Goal: Task Accomplishment & Management: Manage account settings

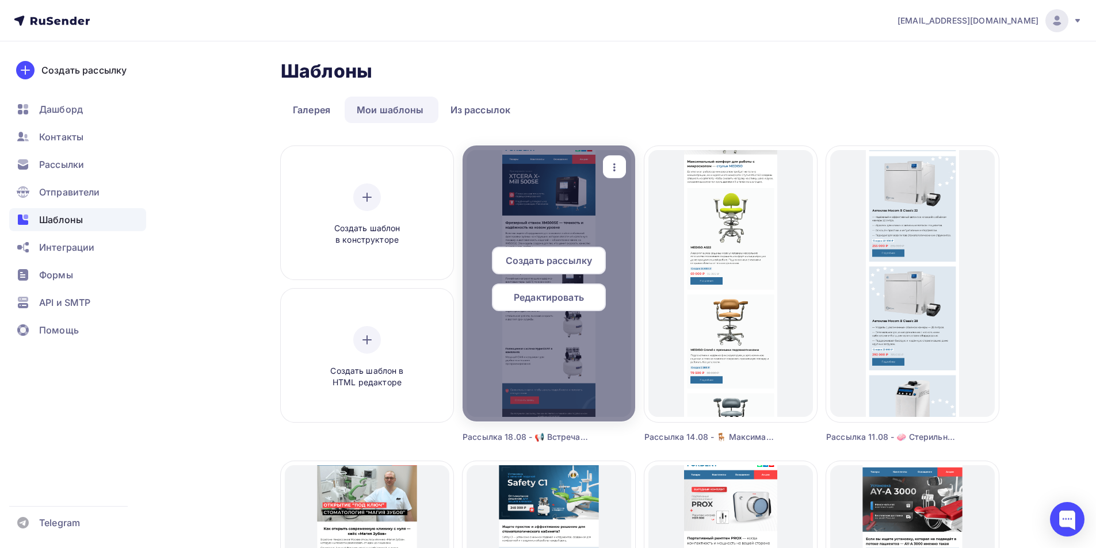
click at [575, 296] on span "Редактировать" at bounding box center [549, 298] width 70 height 14
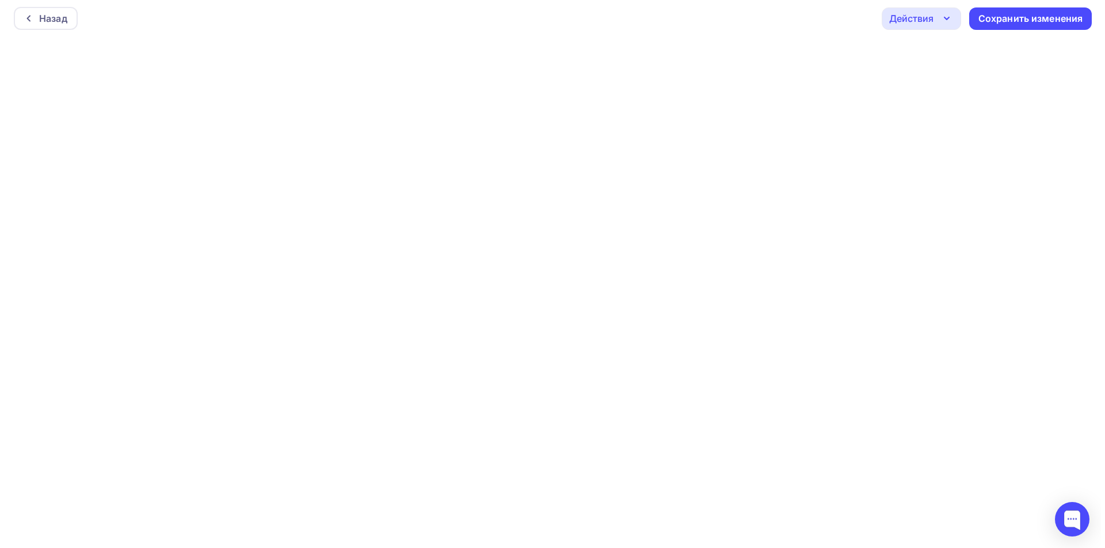
scroll to position [3, 0]
click at [36, 18] on div "Назад" at bounding box center [49, 18] width 28 height 14
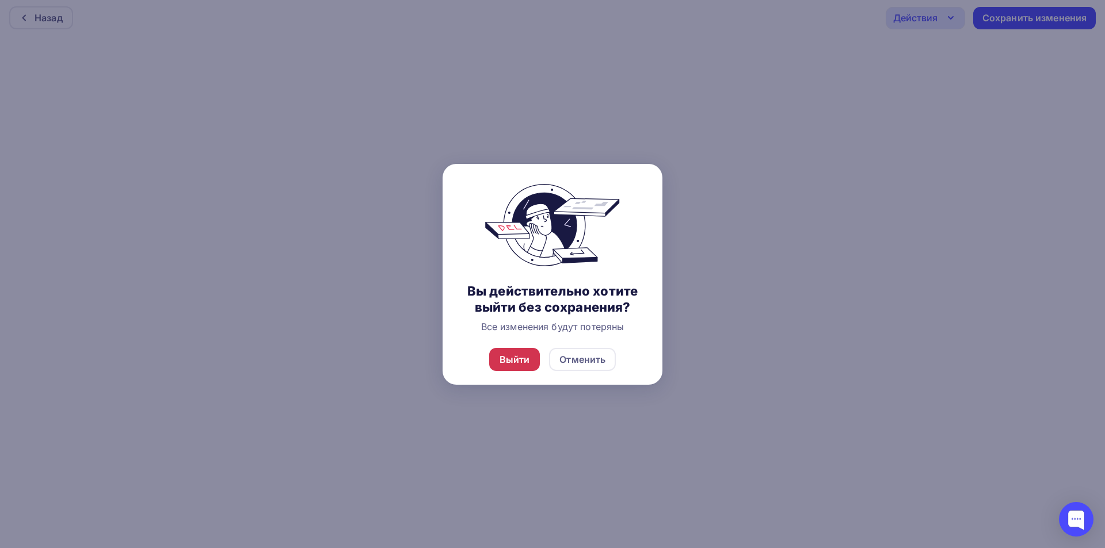
click at [510, 367] on div "Выйти" at bounding box center [514, 359] width 51 height 23
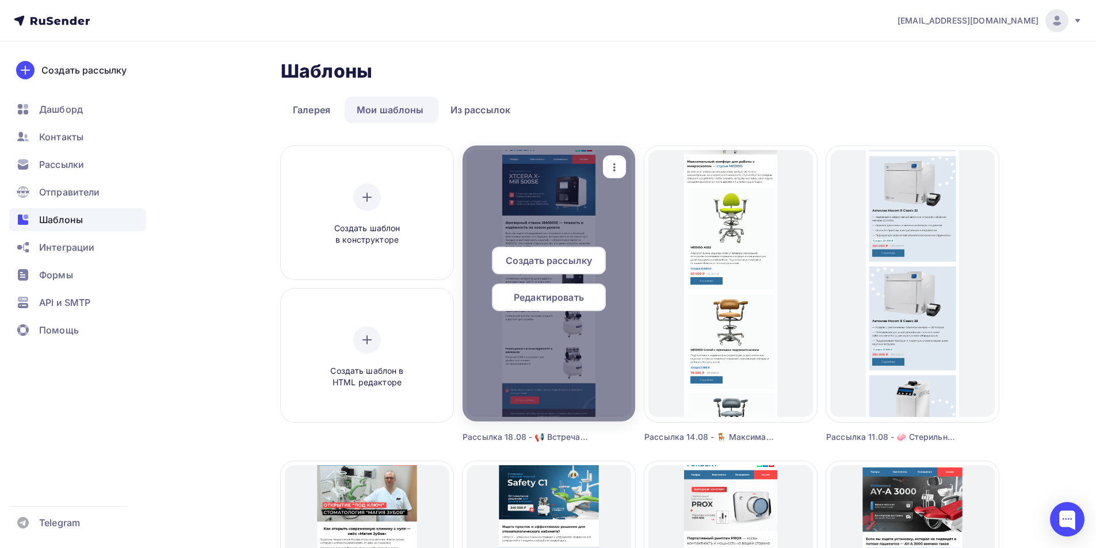
click at [540, 300] on span "Редактировать" at bounding box center [549, 298] width 70 height 14
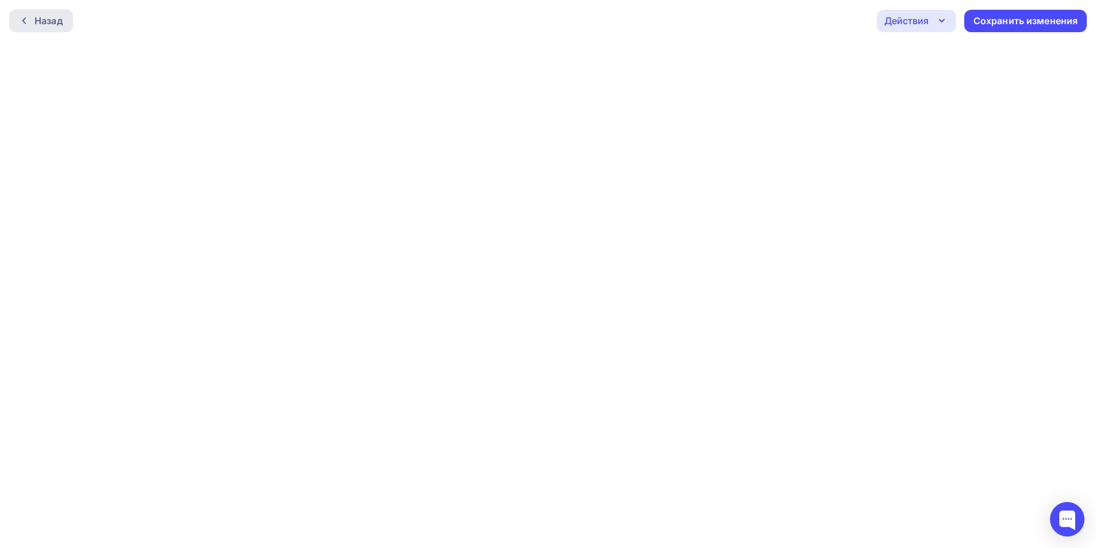
click at [59, 26] on div "Назад" at bounding box center [49, 21] width 28 height 14
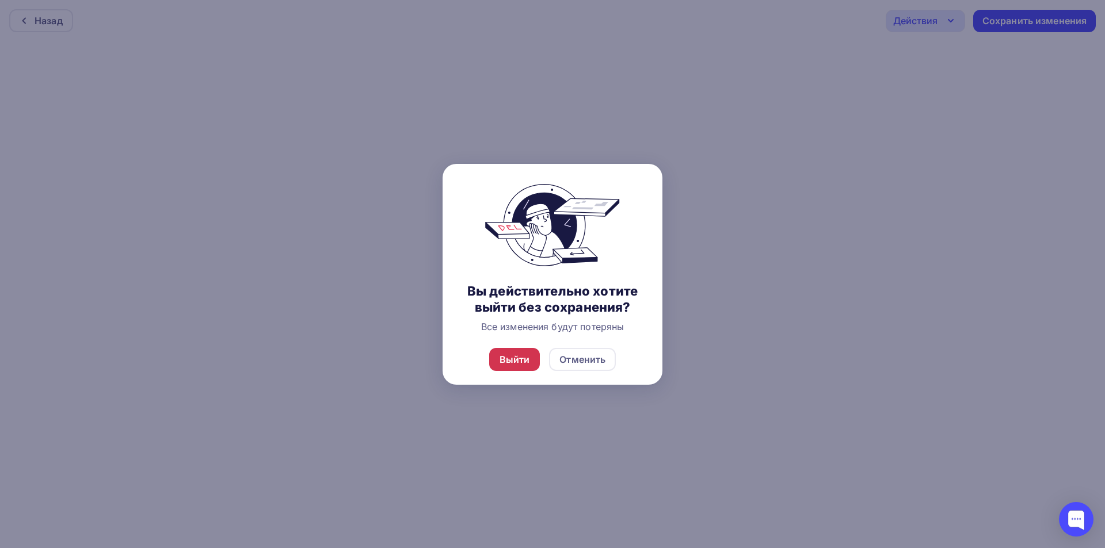
click at [514, 349] on div "Выйти" at bounding box center [514, 359] width 51 height 23
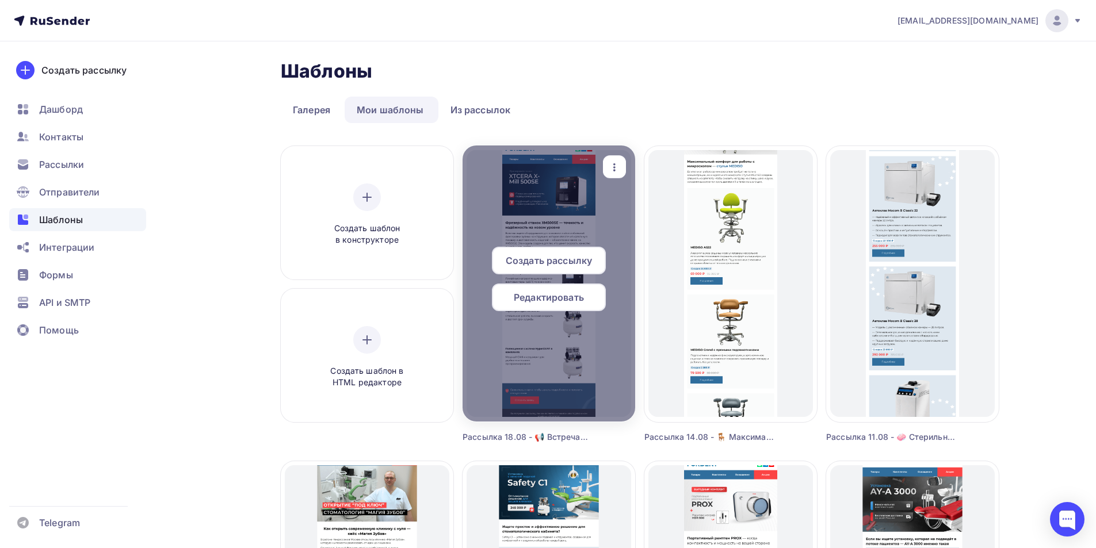
click at [617, 165] on icon "button" at bounding box center [615, 168] width 14 height 14
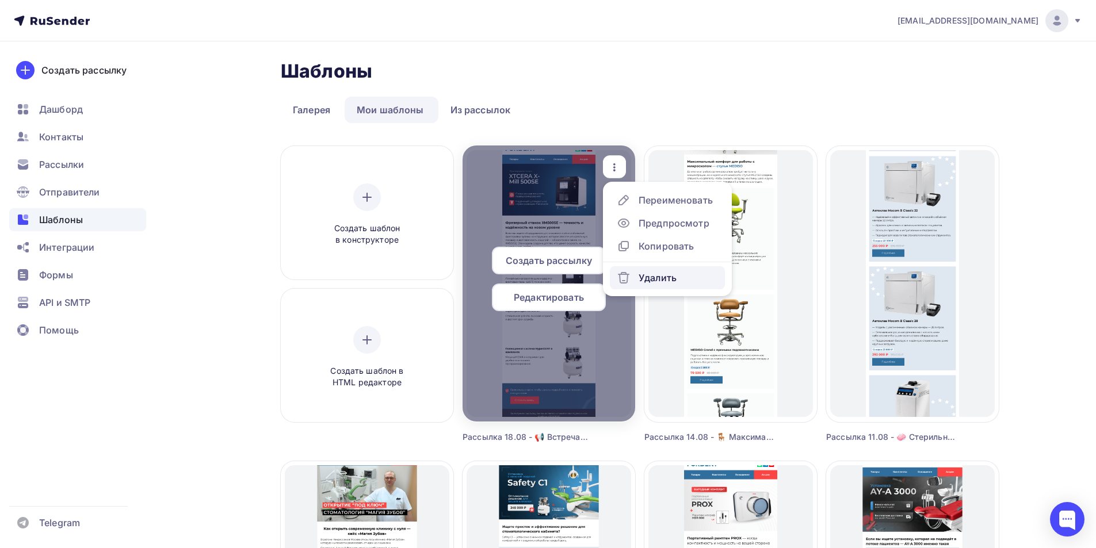
click at [637, 280] on div "Удалить" at bounding box center [647, 278] width 60 height 14
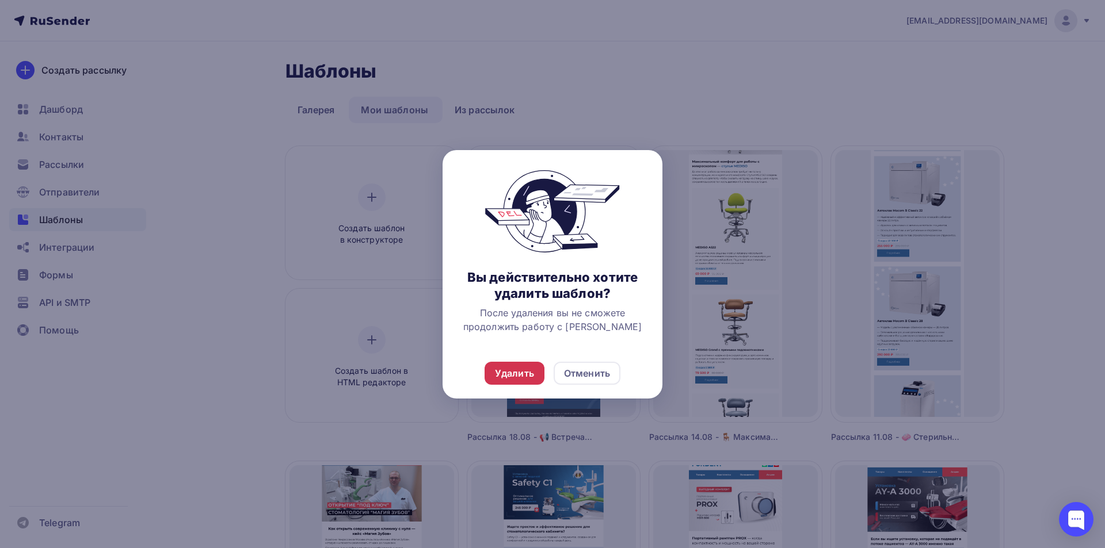
click at [528, 372] on div "Удалить" at bounding box center [514, 374] width 39 height 14
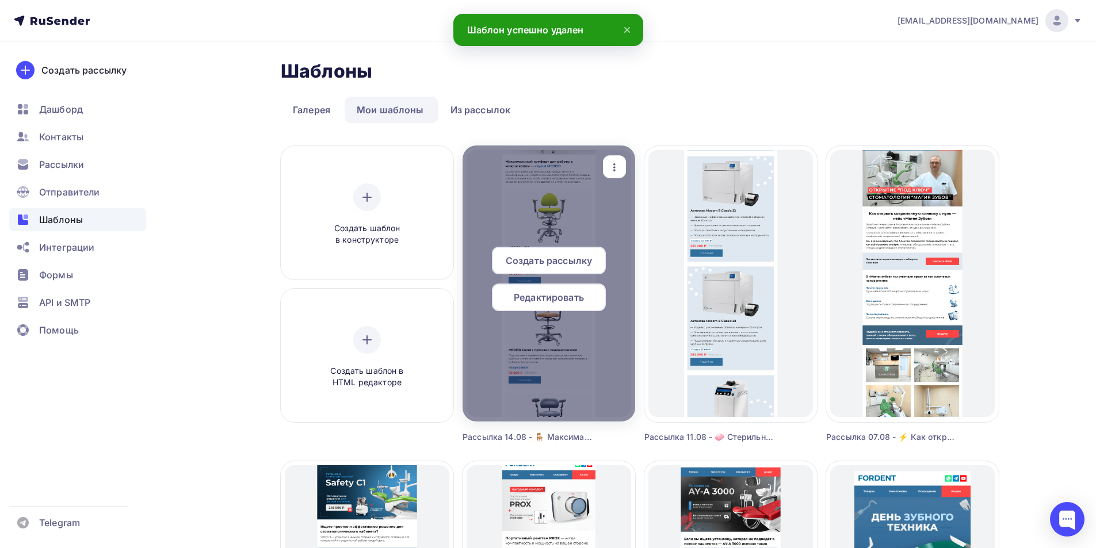
click at [617, 172] on icon "button" at bounding box center [615, 168] width 14 height 14
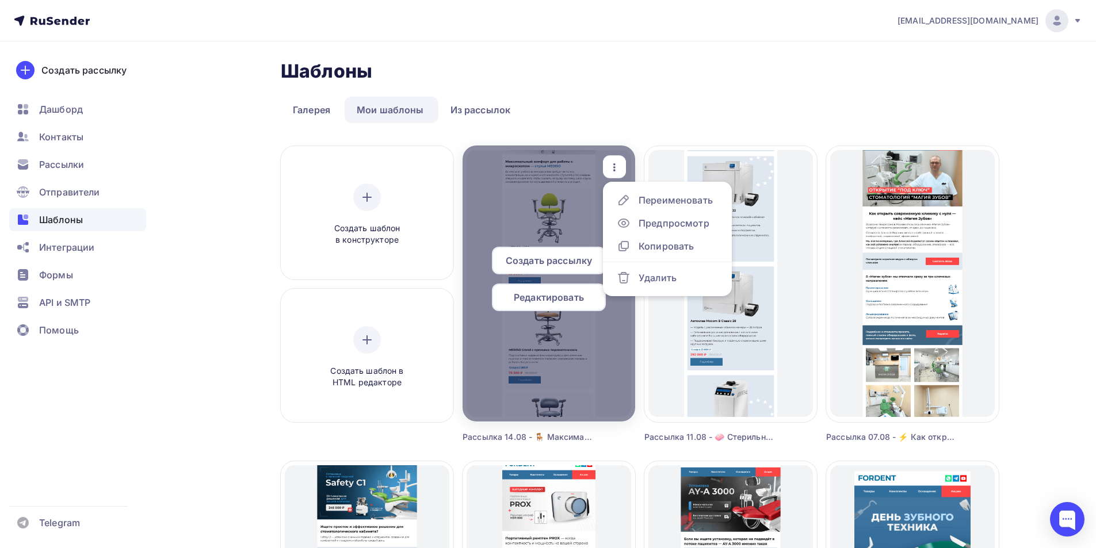
click at [616, 167] on icon "button" at bounding box center [615, 168] width 14 height 14
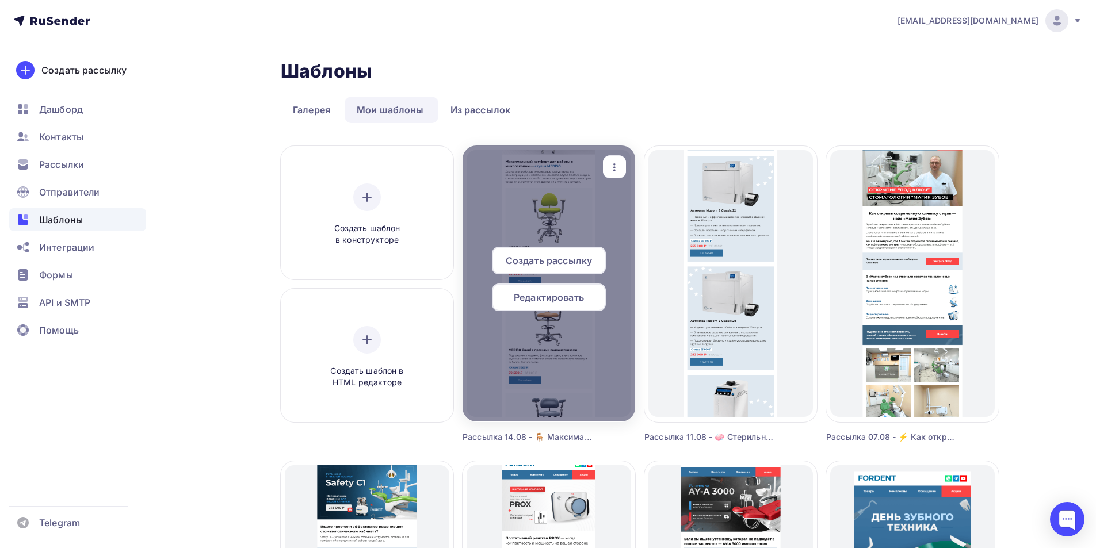
click at [616, 166] on icon "button" at bounding box center [615, 168] width 14 height 14
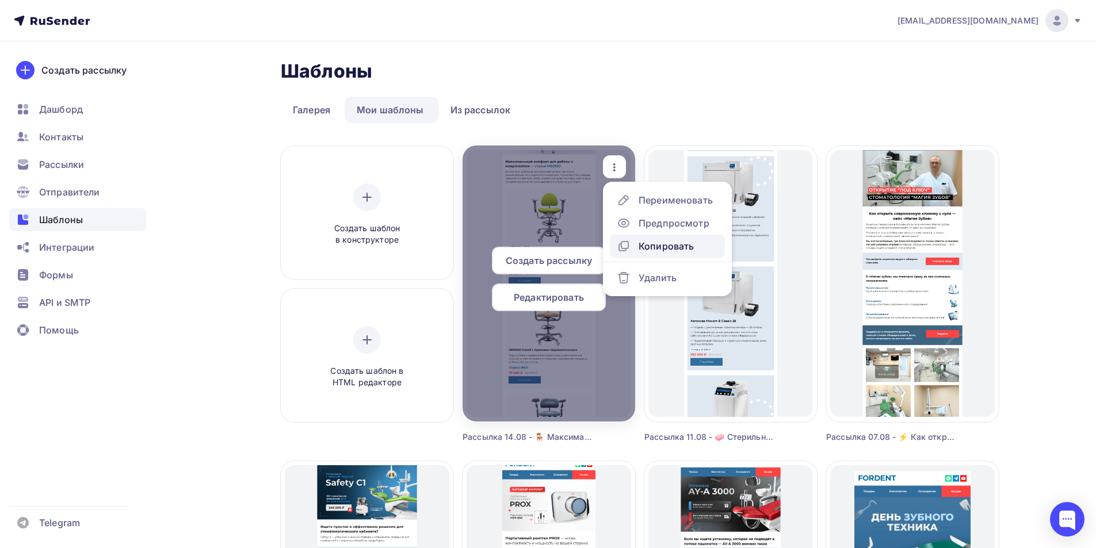
click at [666, 246] on div "Копировать" at bounding box center [666, 246] width 55 height 14
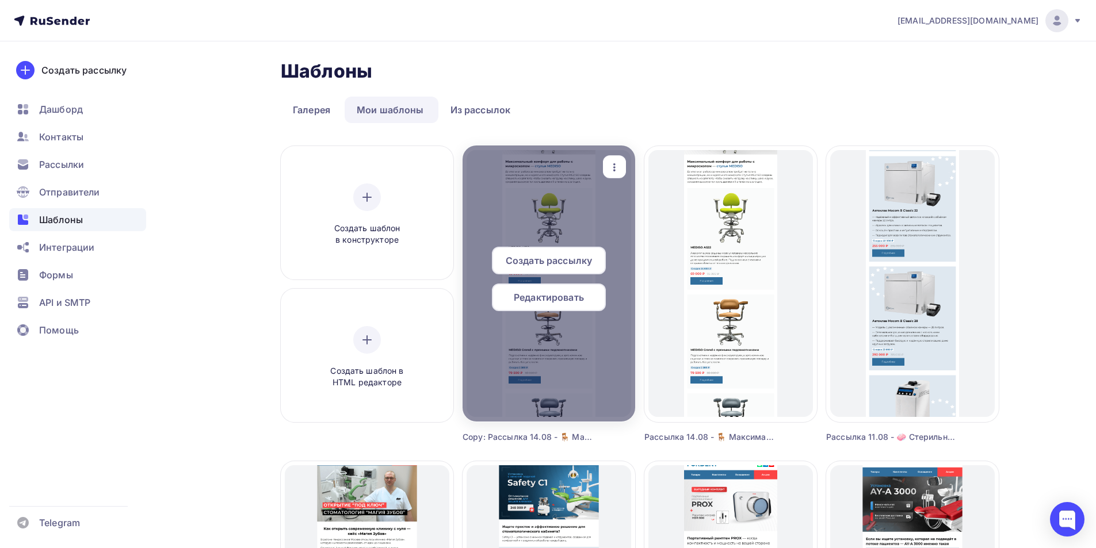
click at [620, 171] on icon "button" at bounding box center [615, 168] width 14 height 14
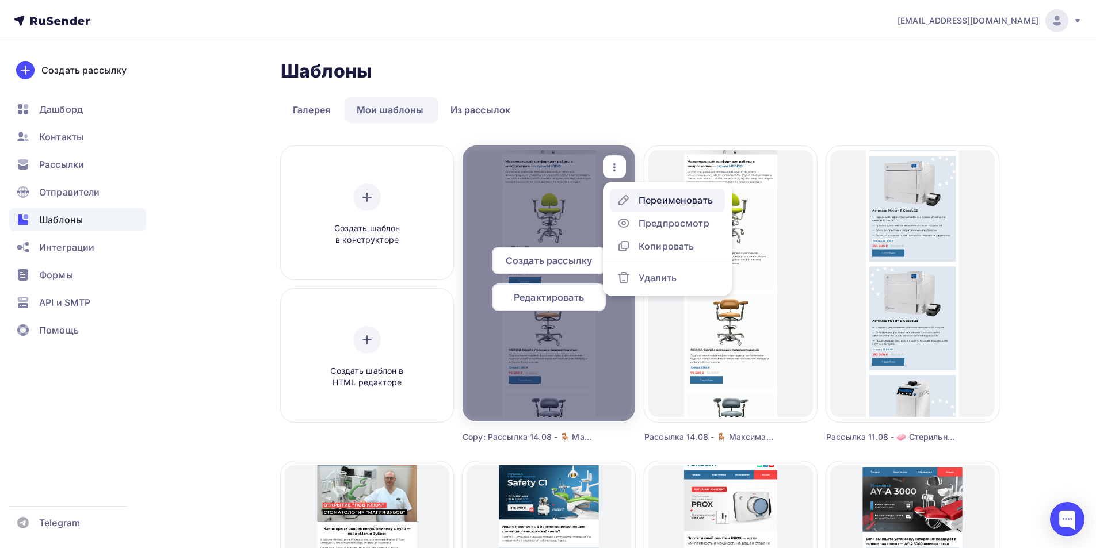
click at [666, 198] on div "Переименовать" at bounding box center [676, 200] width 74 height 14
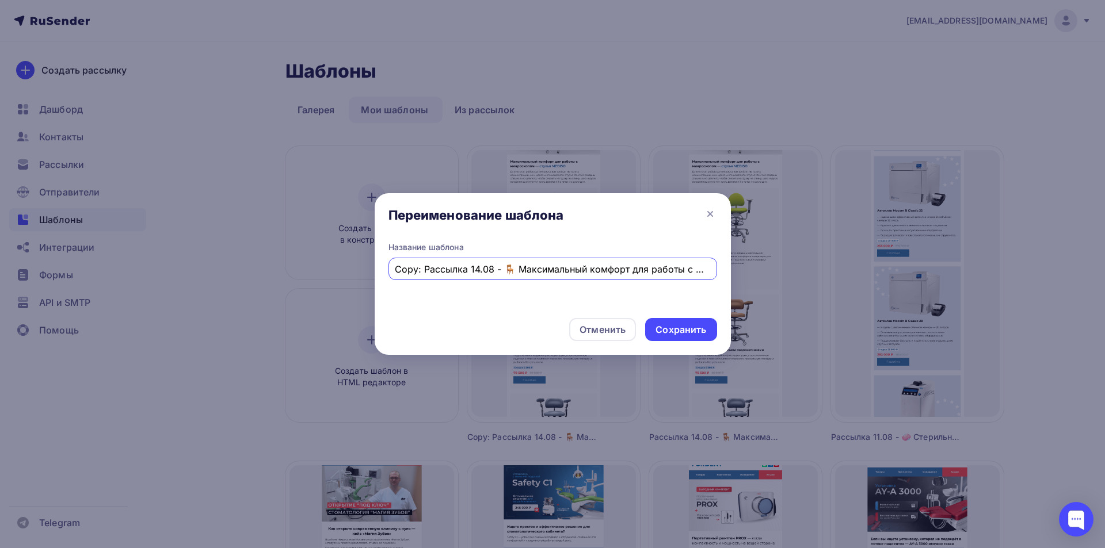
drag, startPoint x: 417, startPoint y: 263, endPoint x: 358, endPoint y: 268, distance: 58.3
click at [346, 265] on div "Переименование шаблона Название шаблона Copy: Рассылка 14.08 - 🪑 Максимальный к…" at bounding box center [552, 274] width 1105 height 548
click at [408, 273] on input "Copy: Рассылка 14.08 - 🪑 Максимальный комфорт для работы с микроскопом — стулья…" at bounding box center [552, 269] width 315 height 14
click at [428, 270] on input "Copy: Рассылка 14.08 - 🪑 Максимальный комфорт для работы с микроскопом — стулья…" at bounding box center [552, 269] width 315 height 14
drag, startPoint x: 423, startPoint y: 271, endPoint x: 363, endPoint y: 267, distance: 60.6
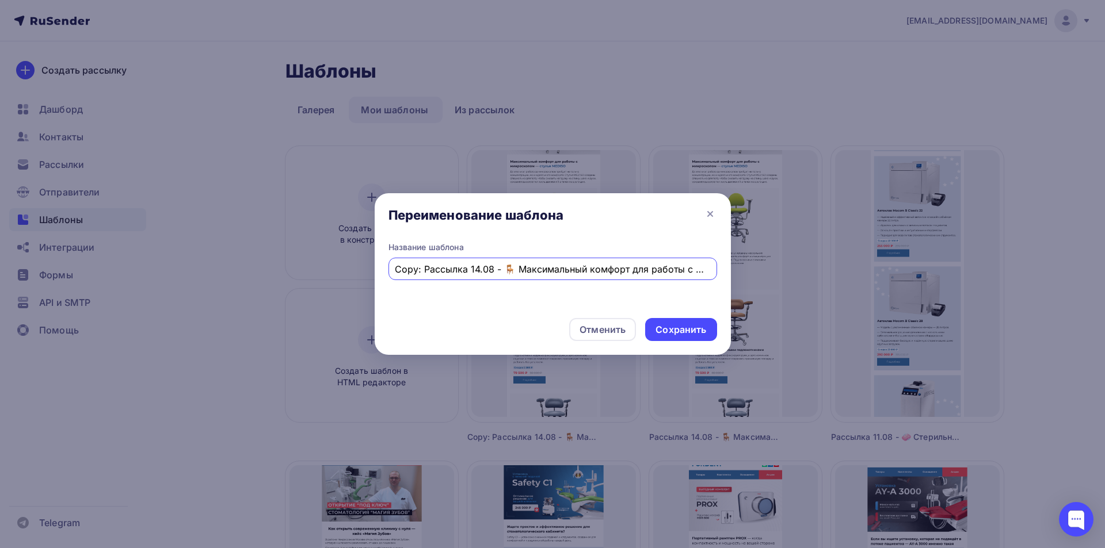
click at [364, 267] on div "Переименование шаблона Название шаблона Copy: Рассылка 14.08 - 🪑 Максимальный к…" at bounding box center [552, 274] width 1105 height 548
type input "Рассылка 18.08 - 📢 Встречайте новинку! Фрезерный станок XM500SE — точность и на…"
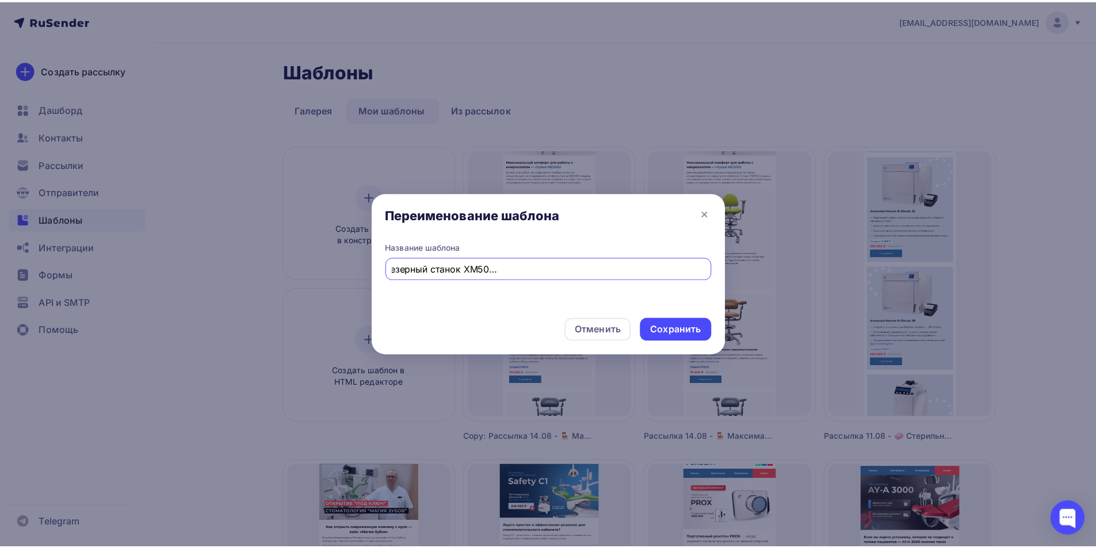
scroll to position [0, 0]
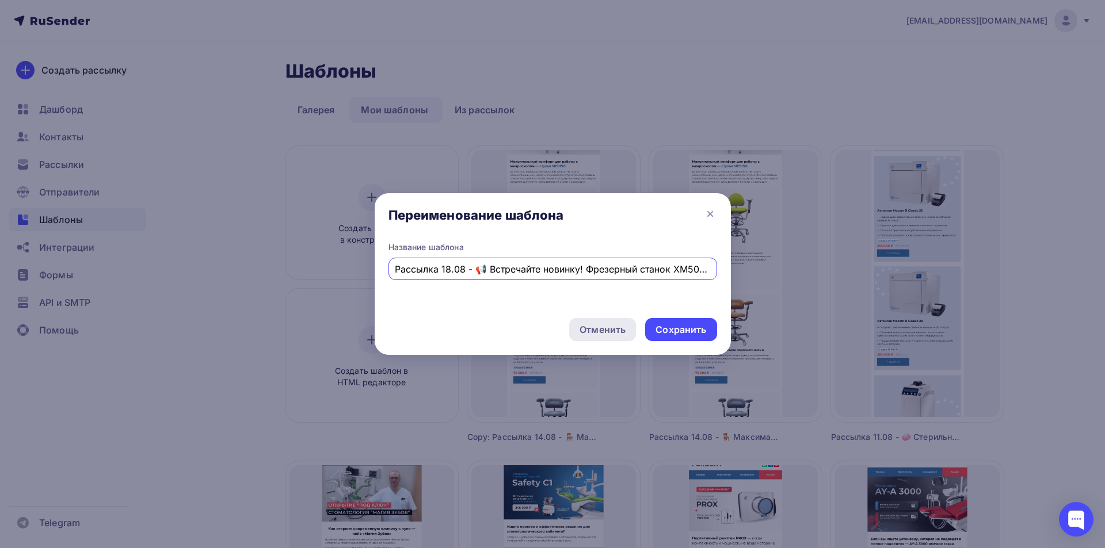
drag, startPoint x: 680, startPoint y: 328, endPoint x: 631, endPoint y: 328, distance: 48.9
click at [680, 328] on div "Сохранить" at bounding box center [680, 329] width 51 height 13
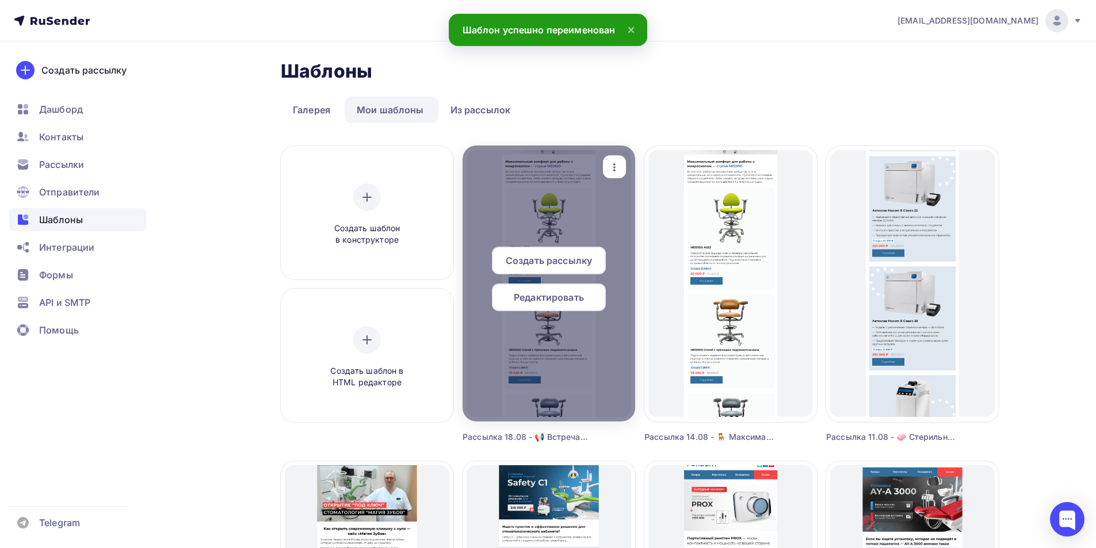
click at [535, 303] on span "Редактировать" at bounding box center [549, 298] width 70 height 14
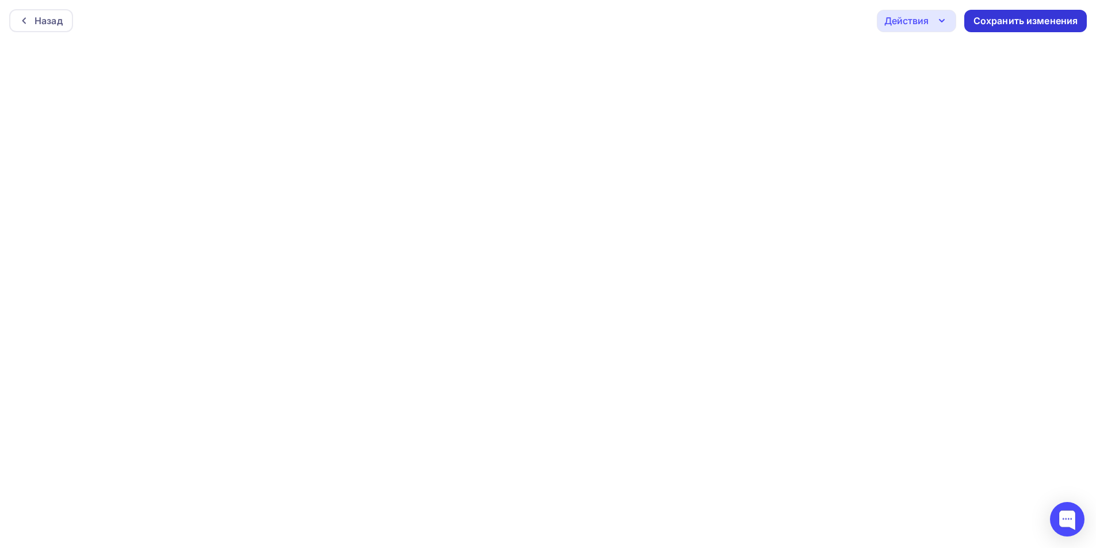
click at [1025, 20] on div "Сохранить изменения" at bounding box center [1026, 20] width 105 height 13
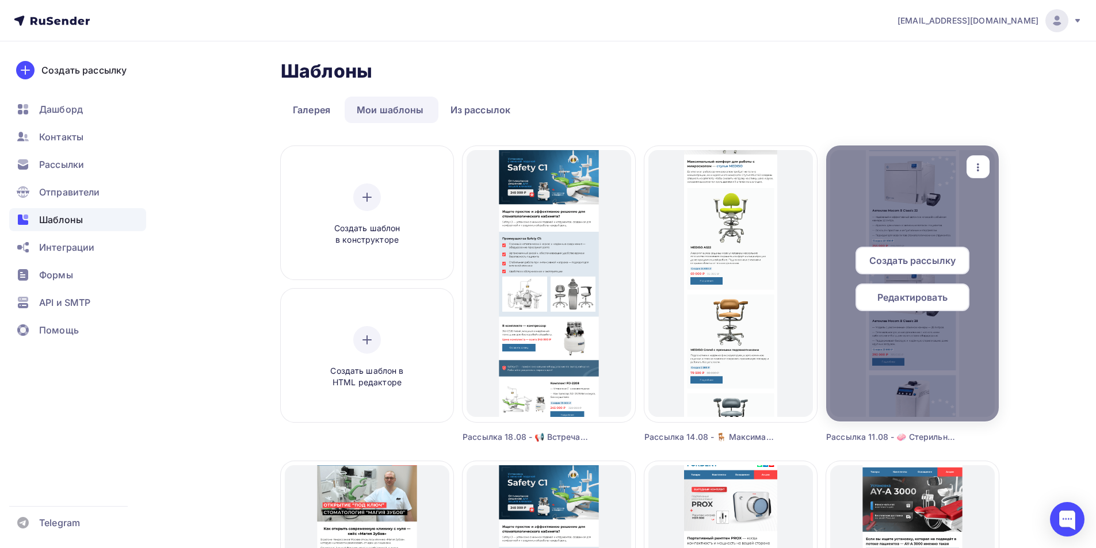
click at [898, 297] on span "Редактировать" at bounding box center [912, 298] width 70 height 14
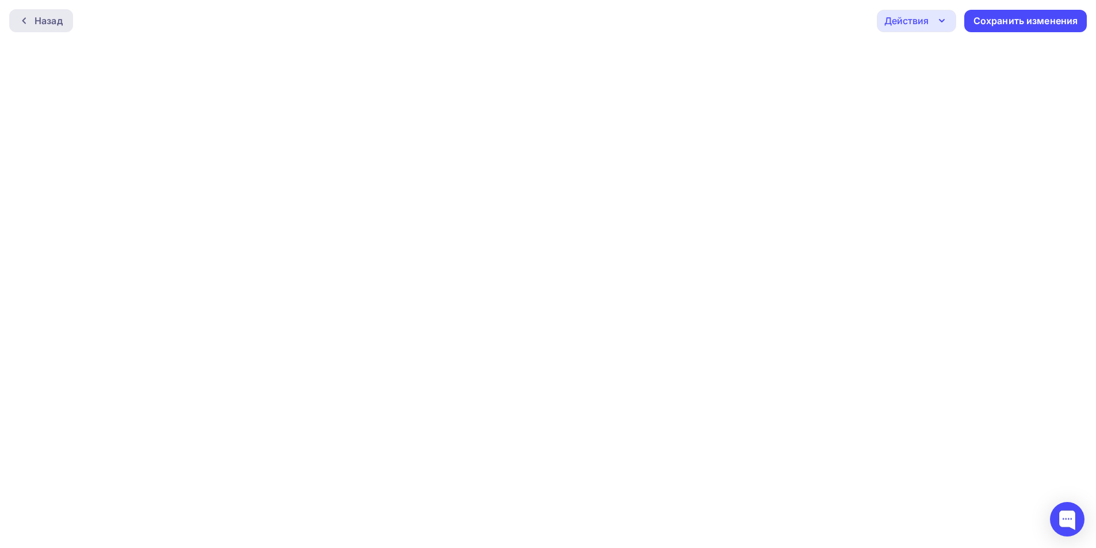
click at [43, 24] on div "Назад" at bounding box center [49, 21] width 28 height 14
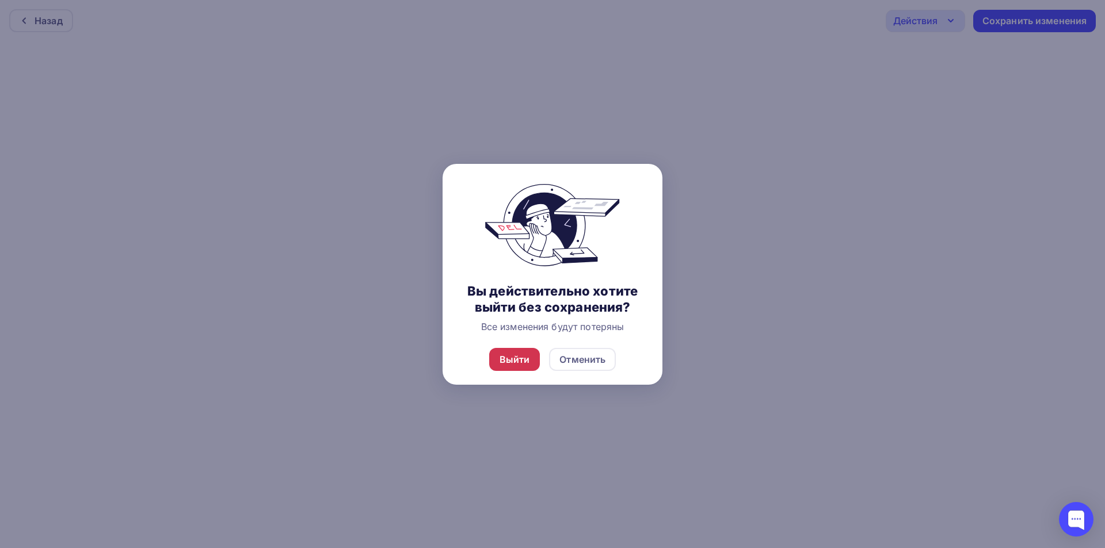
click at [512, 360] on div "Выйти" at bounding box center [514, 360] width 30 height 14
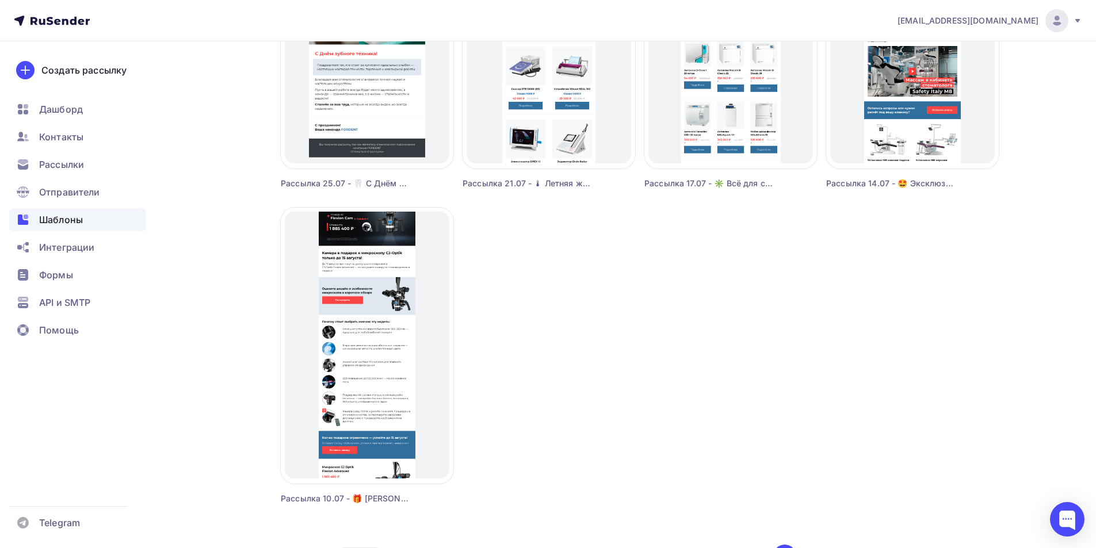
scroll to position [970, 0]
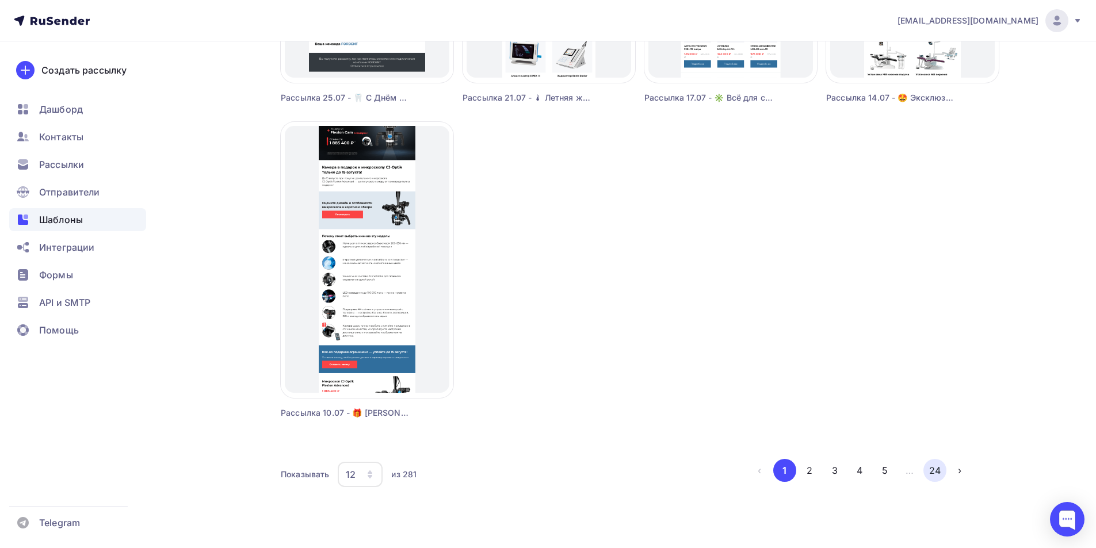
click at [936, 470] on button "24" at bounding box center [935, 470] width 23 height 23
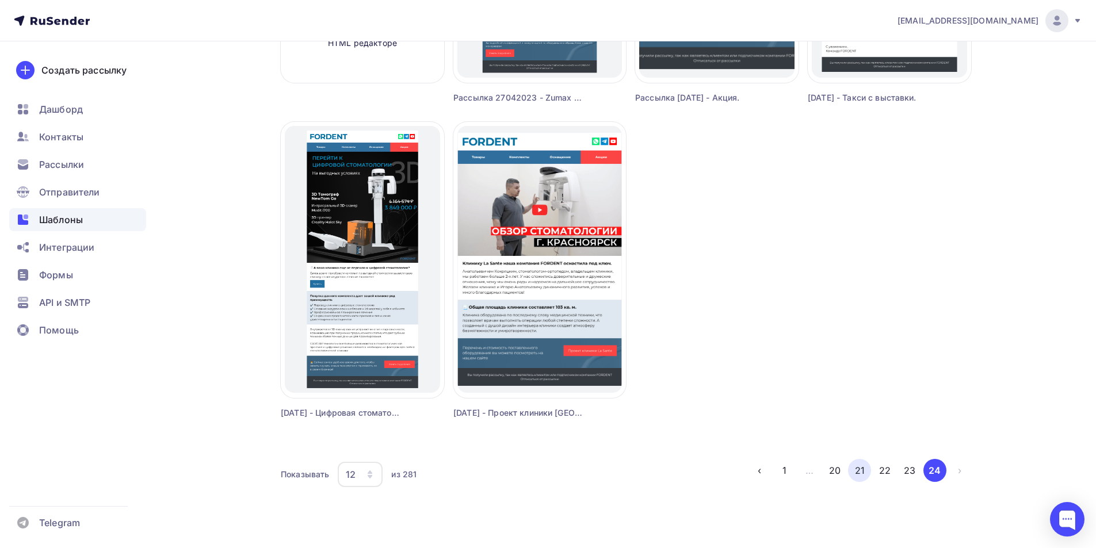
click at [857, 474] on button "21" at bounding box center [859, 470] width 23 height 23
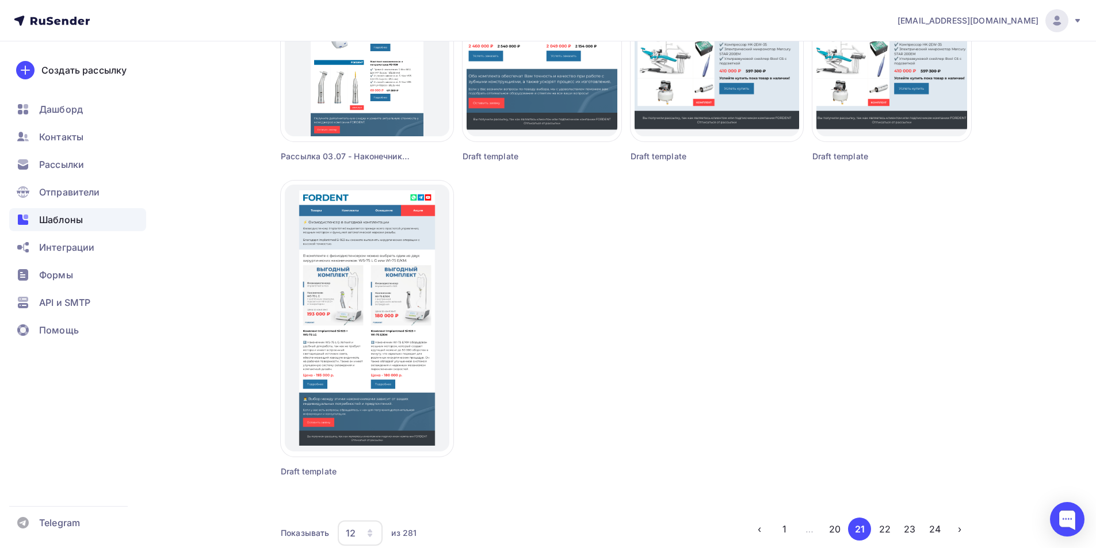
scroll to position [921, 0]
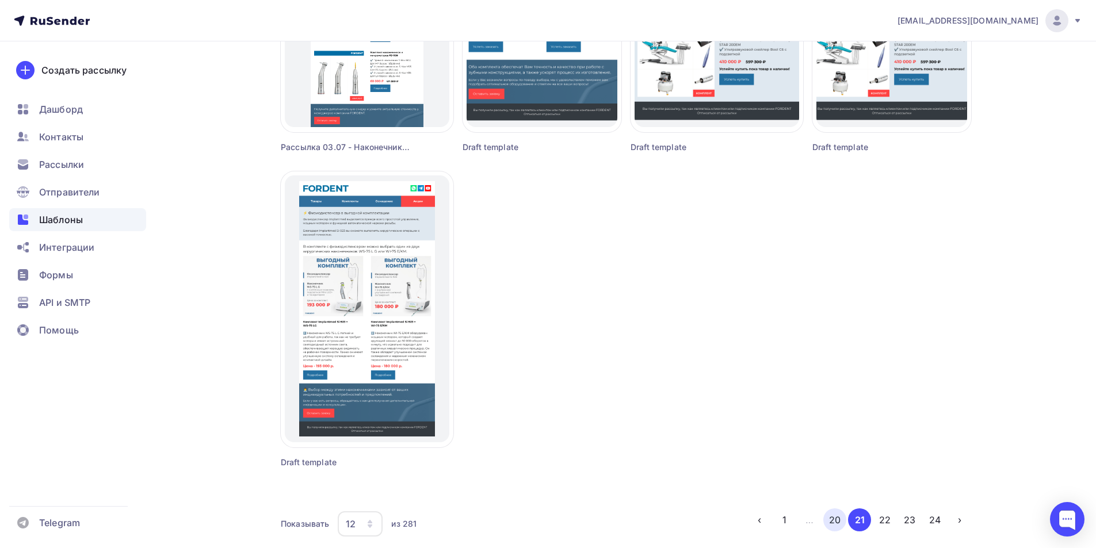
click at [841, 525] on button "20" at bounding box center [834, 520] width 23 height 23
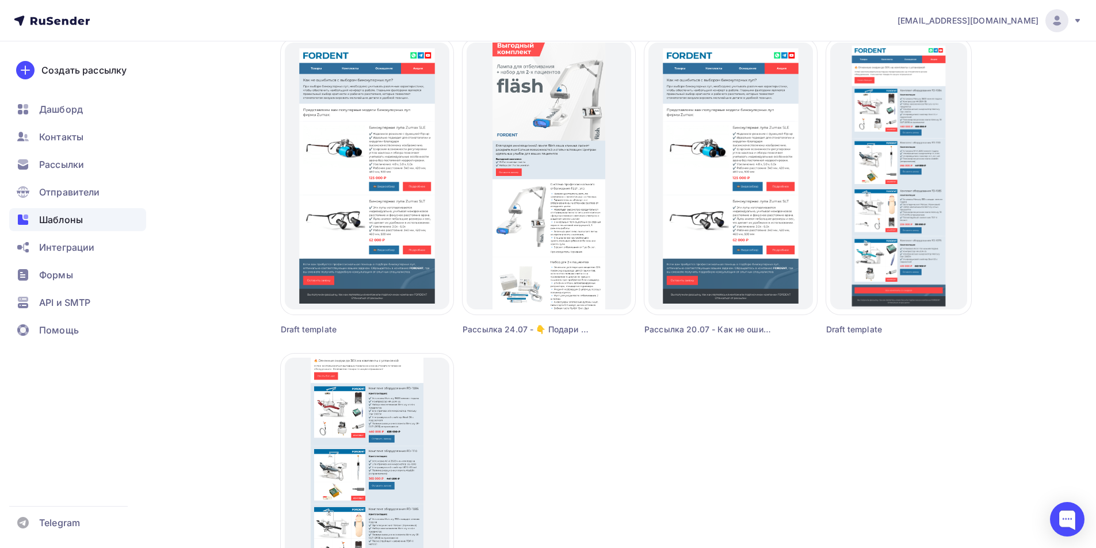
scroll to position [970, 0]
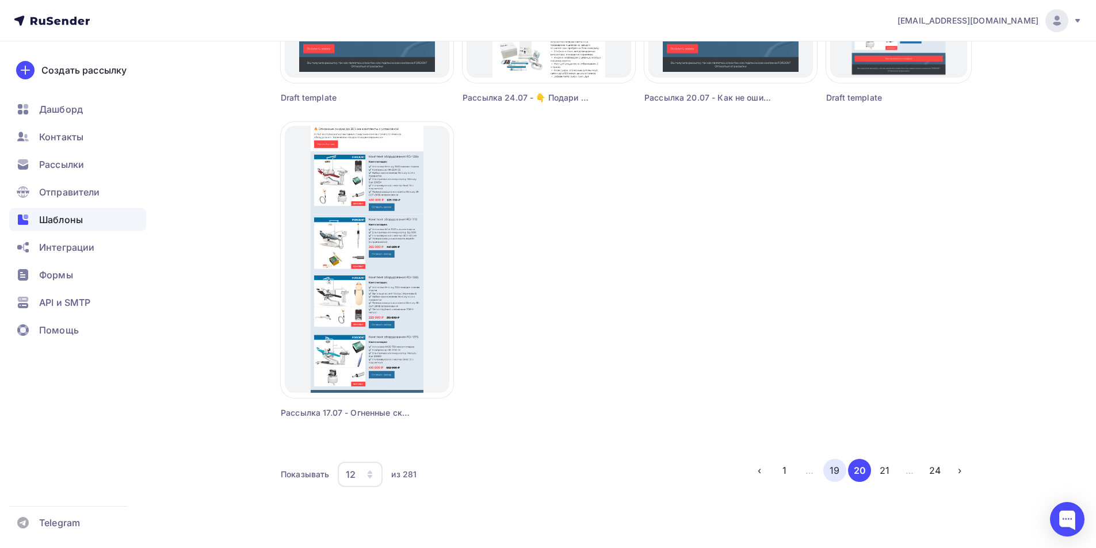
click at [840, 472] on button "19" at bounding box center [834, 470] width 23 height 23
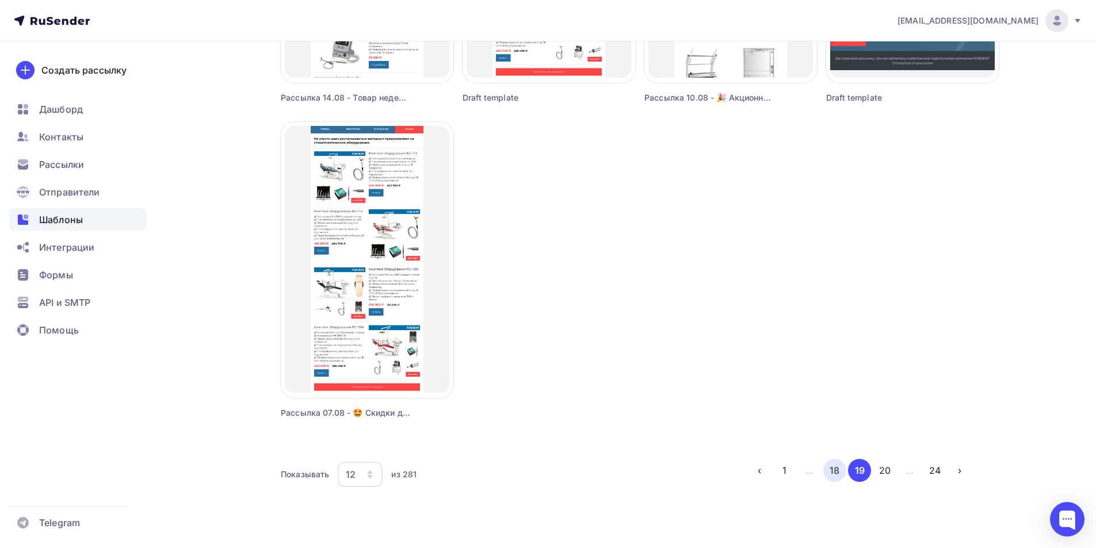
click at [834, 475] on button "18" at bounding box center [834, 470] width 23 height 23
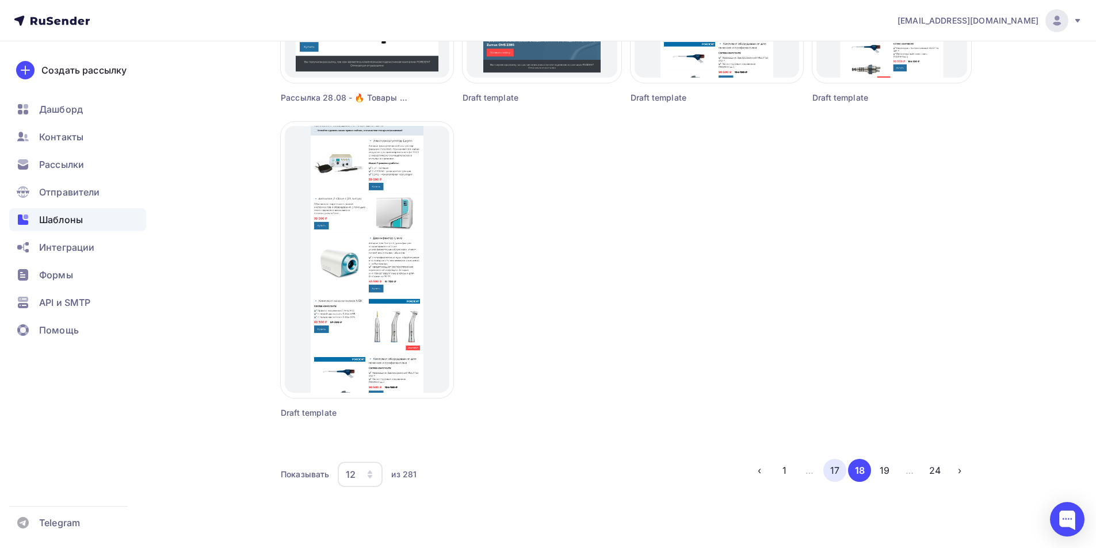
click at [835, 470] on button "17" at bounding box center [834, 470] width 23 height 23
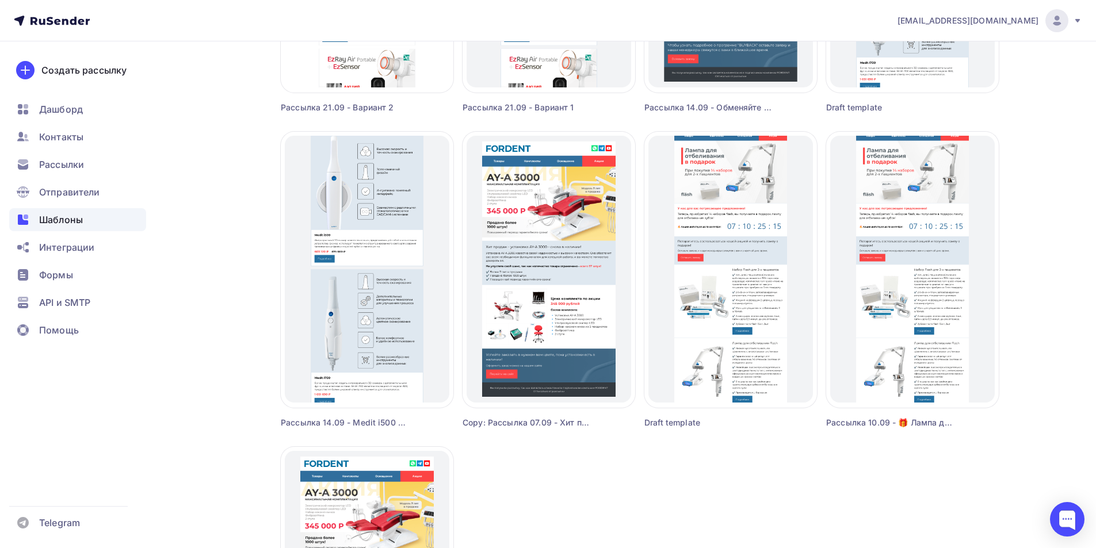
scroll to position [625, 0]
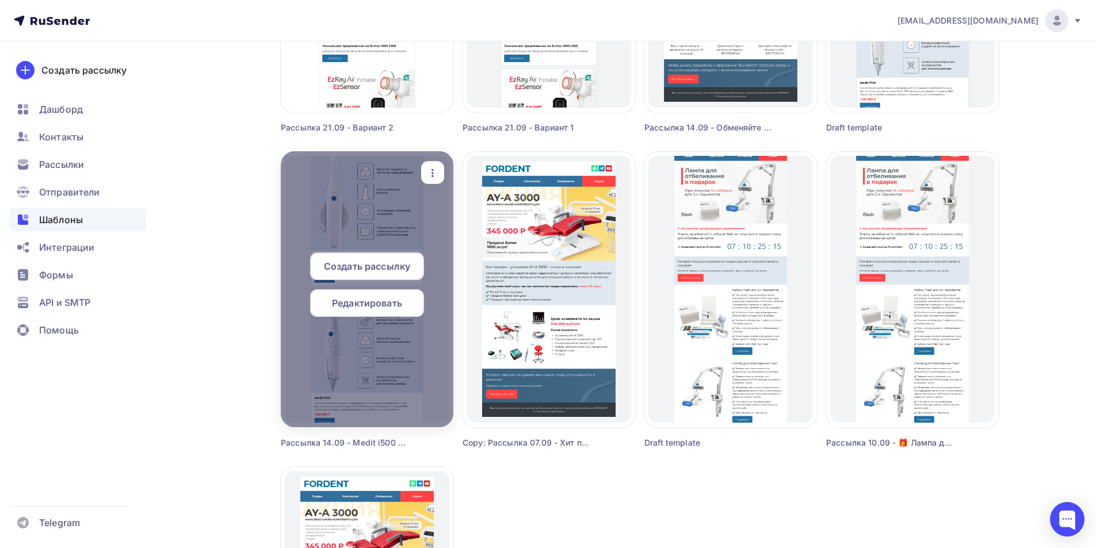
click at [361, 303] on span "Редактировать" at bounding box center [367, 303] width 70 height 14
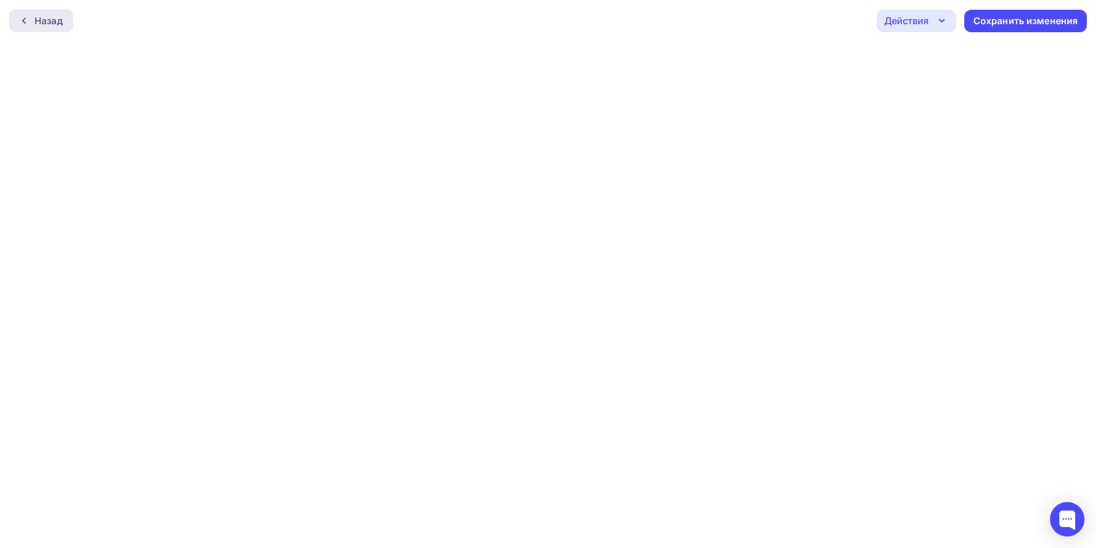
click at [54, 22] on div "Назад" at bounding box center [49, 21] width 28 height 14
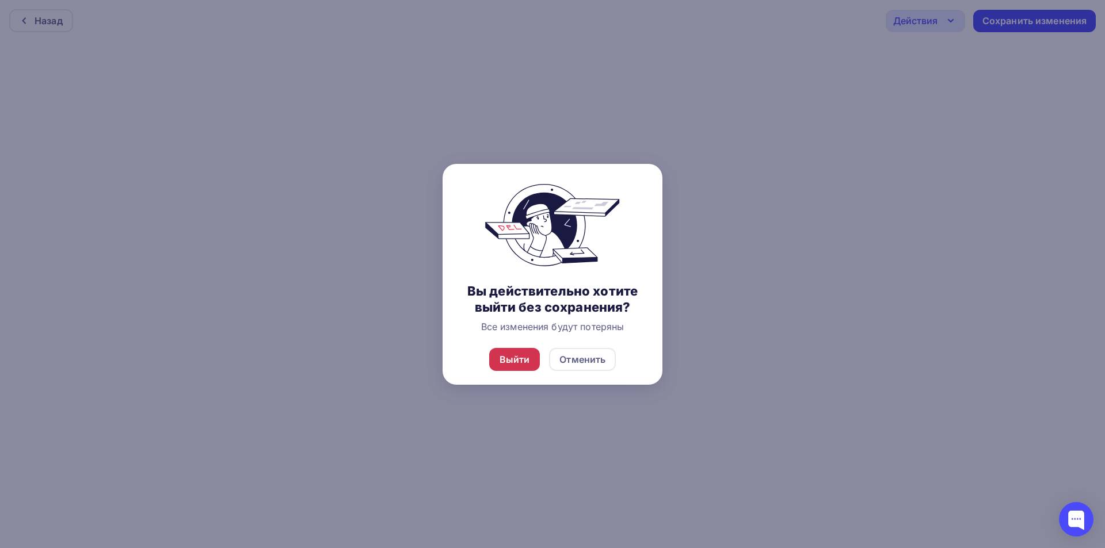
click at [517, 364] on div "Выйти" at bounding box center [514, 360] width 30 height 14
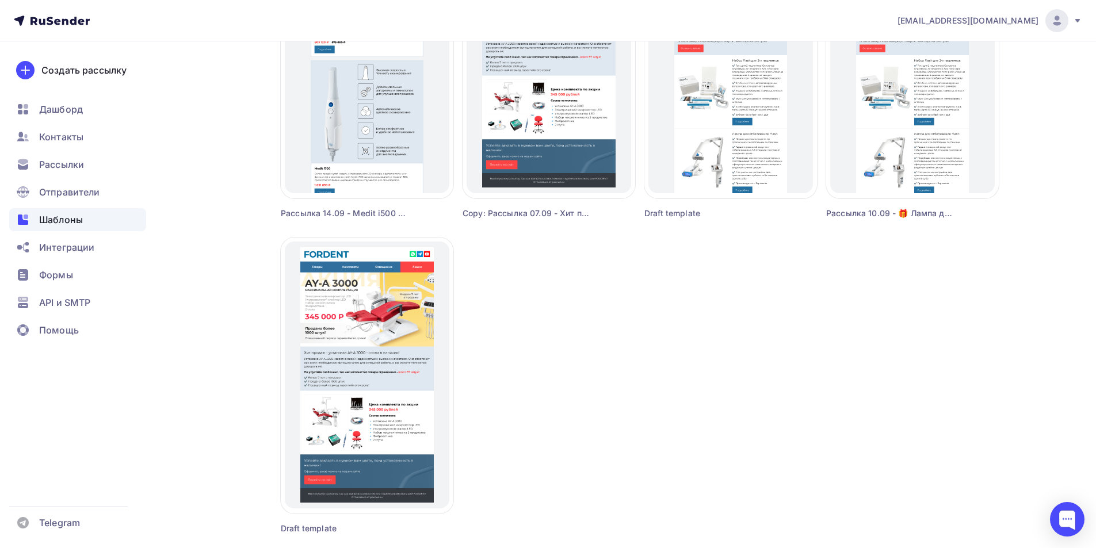
scroll to position [970, 0]
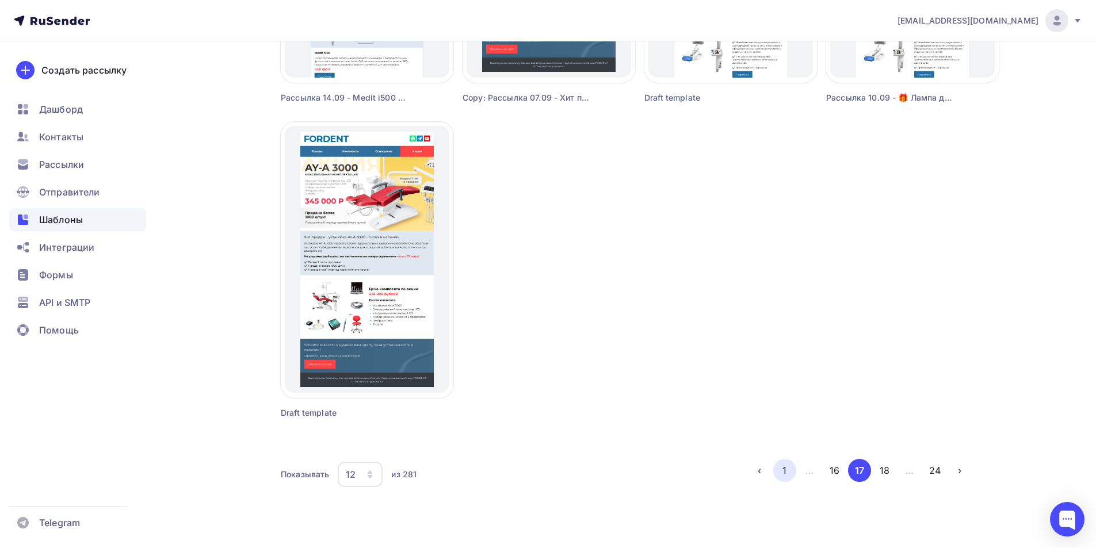
click at [786, 466] on button "1" at bounding box center [784, 470] width 23 height 23
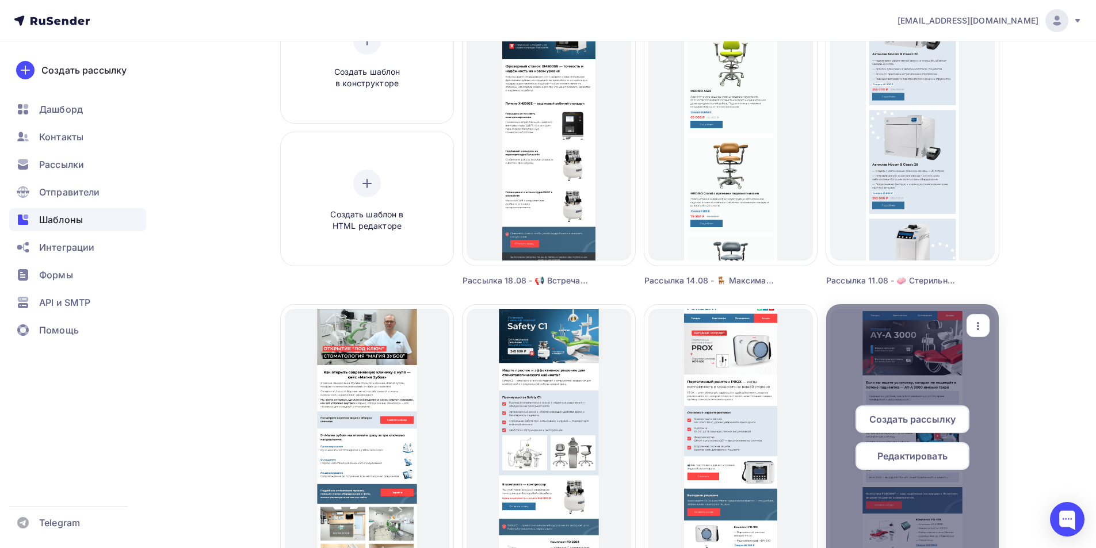
scroll to position [0, 0]
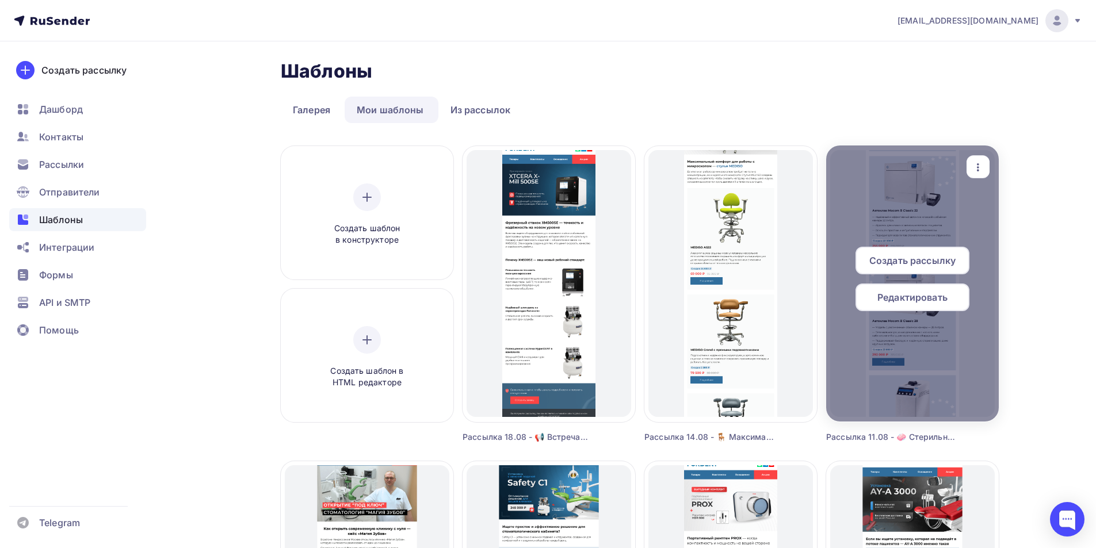
click at [926, 300] on span "Редактировать" at bounding box center [912, 298] width 70 height 14
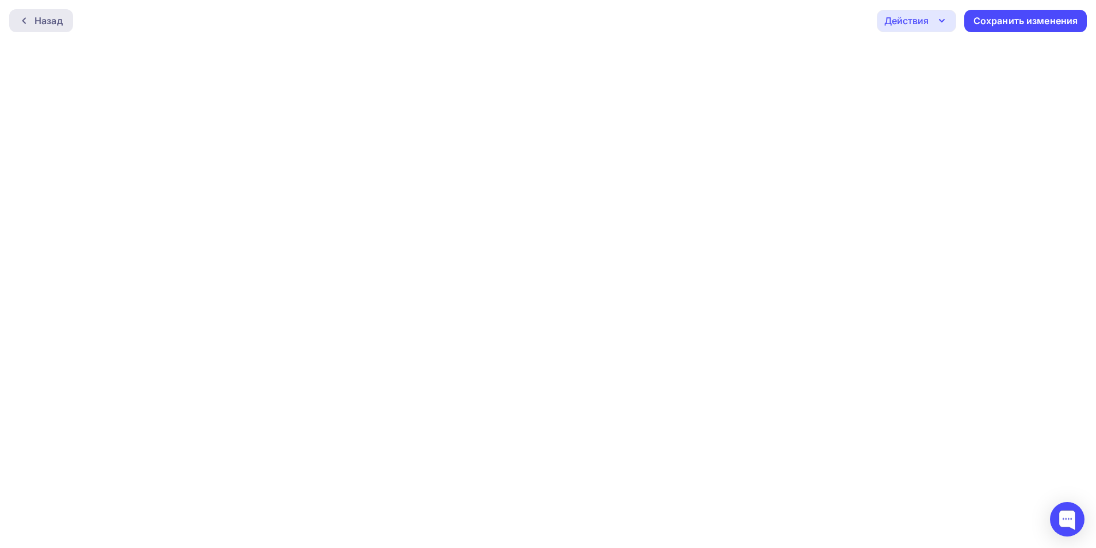
click at [36, 24] on div "Назад" at bounding box center [49, 21] width 28 height 14
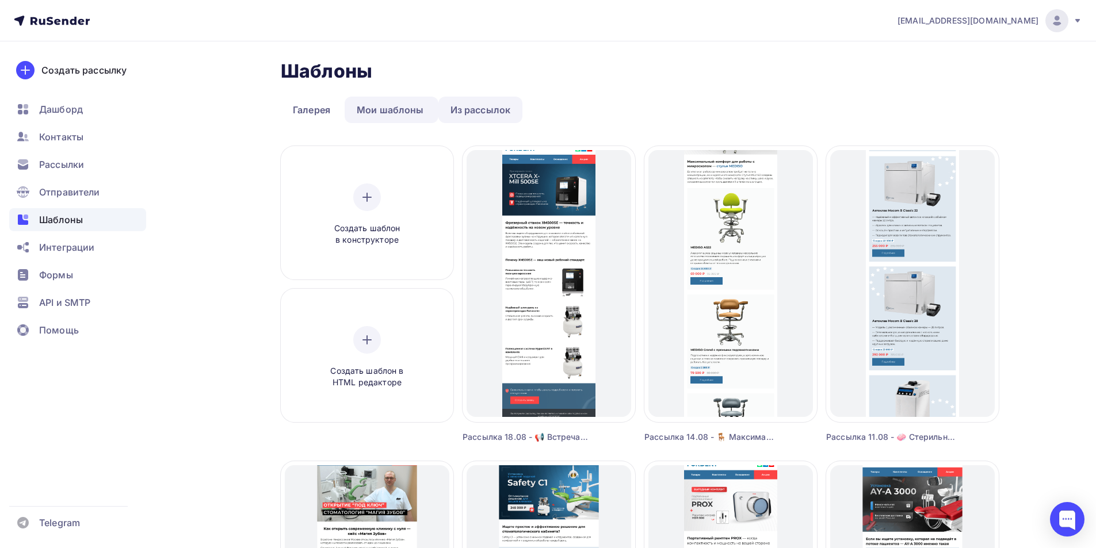
click at [464, 115] on link "Из рассылок" at bounding box center [480, 110] width 85 height 26
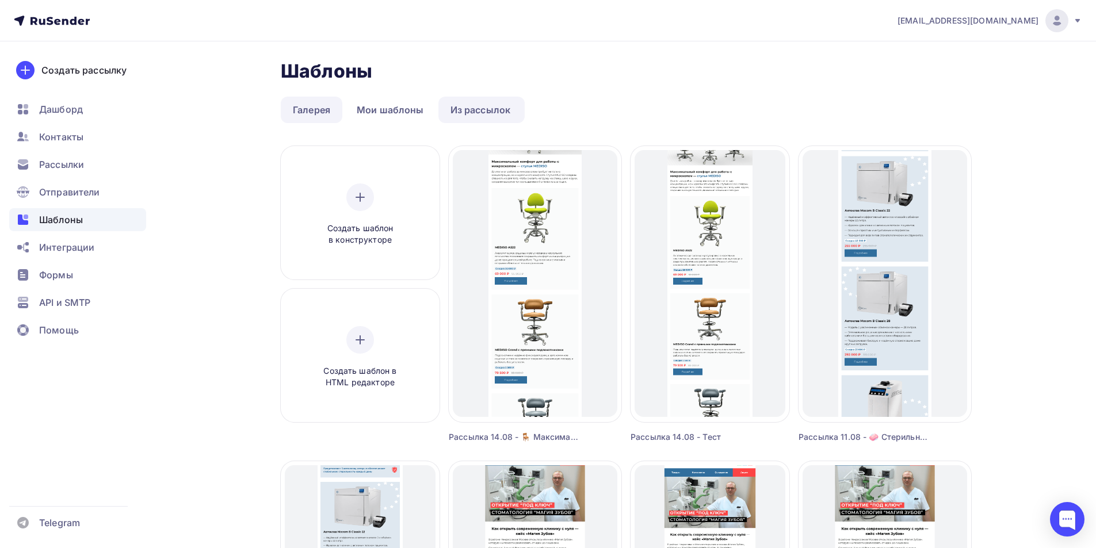
click at [329, 105] on link "Галерея" at bounding box center [312, 110] width 62 height 26
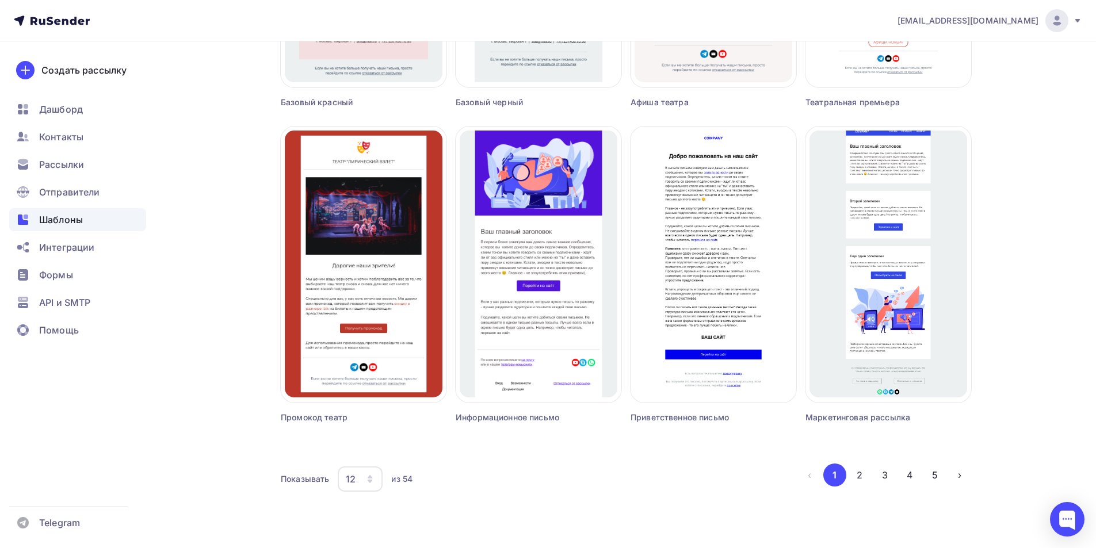
scroll to position [655, 0]
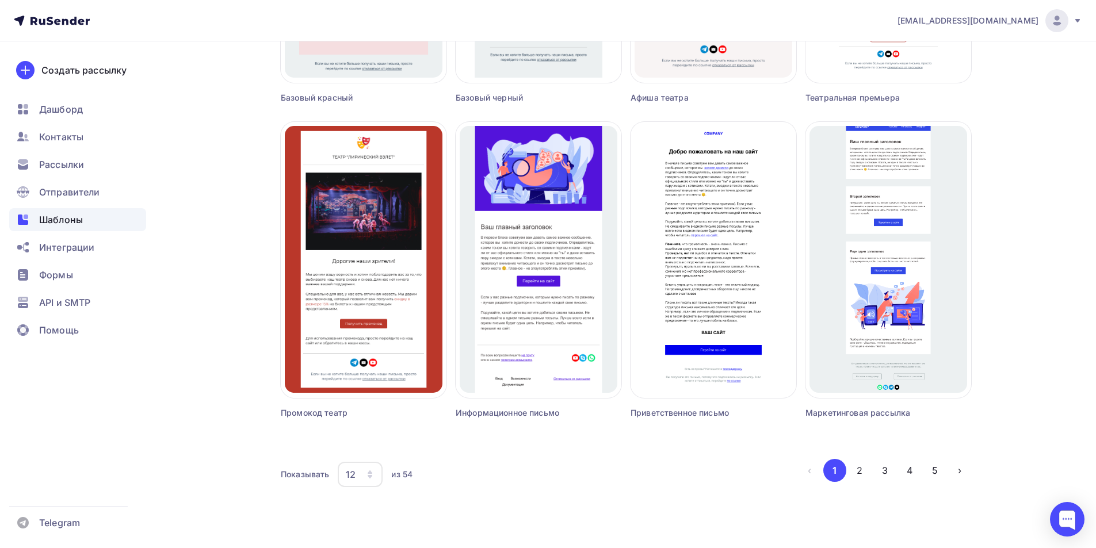
click at [368, 474] on icon "button" at bounding box center [369, 474] width 9 height 9
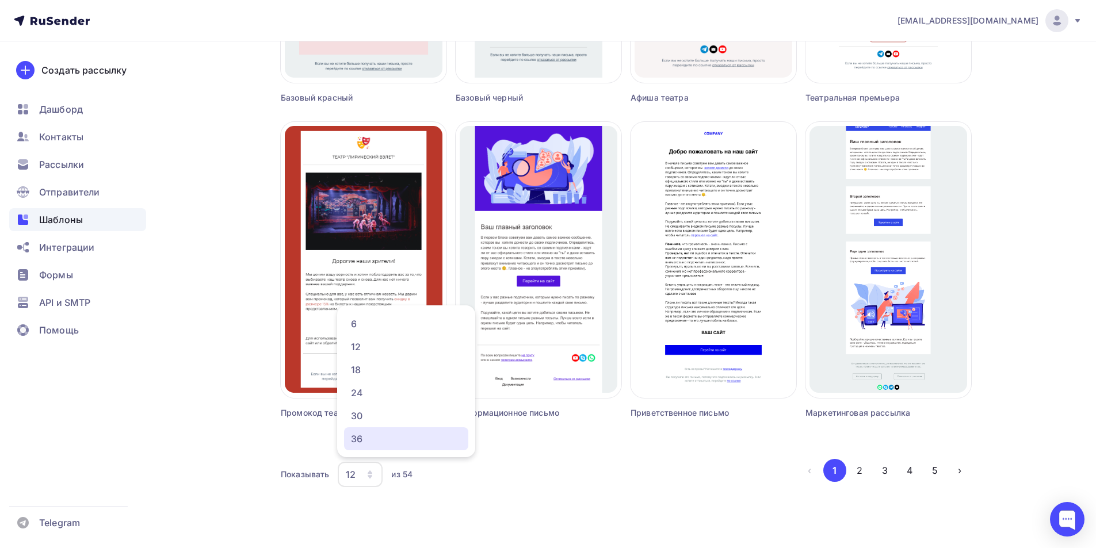
drag, startPoint x: 361, startPoint y: 437, endPoint x: 547, endPoint y: 433, distance: 185.3
click at [362, 437] on div "36" at bounding box center [406, 439] width 110 height 14
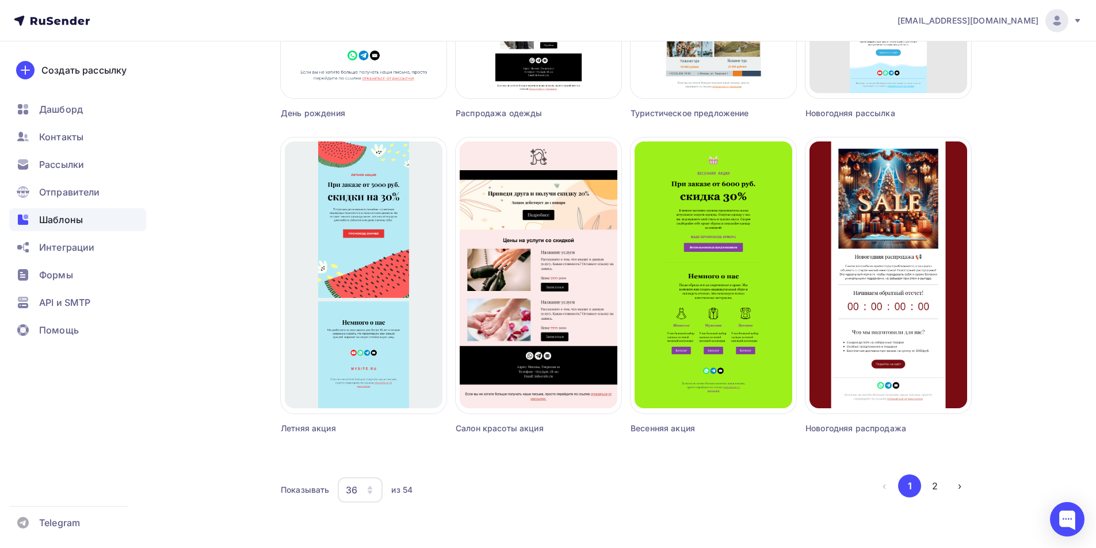
scroll to position [2547, 0]
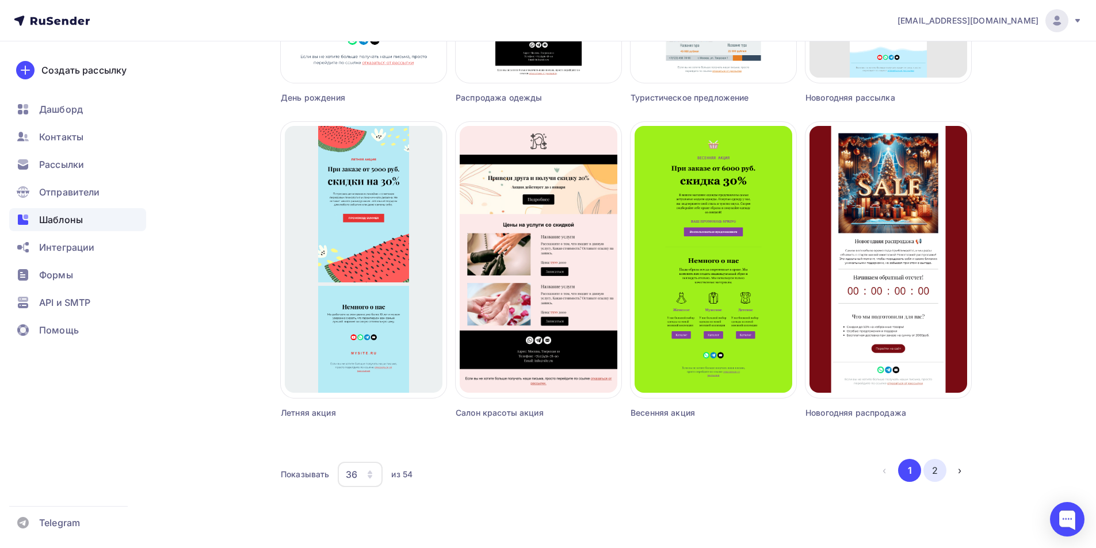
click at [940, 468] on button "2" at bounding box center [935, 470] width 23 height 23
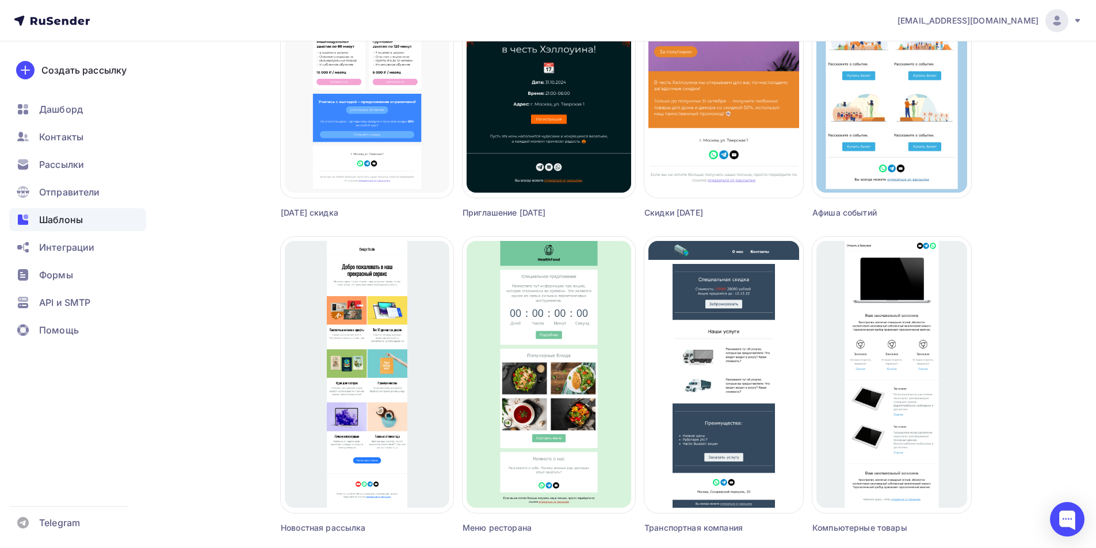
scroll to position [1113, 0]
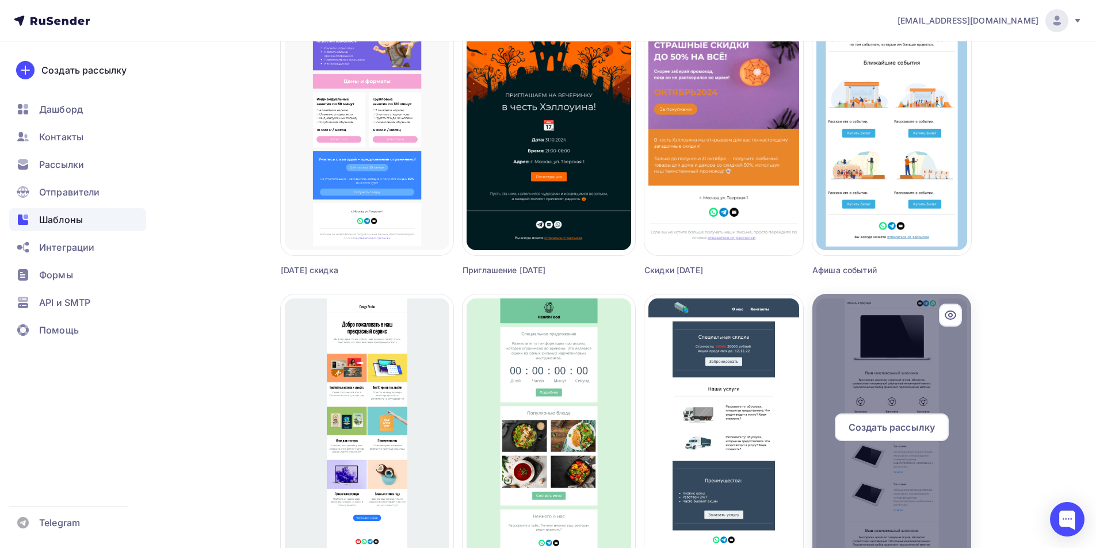
click at [917, 422] on span "Создать рассылку" at bounding box center [892, 428] width 86 height 14
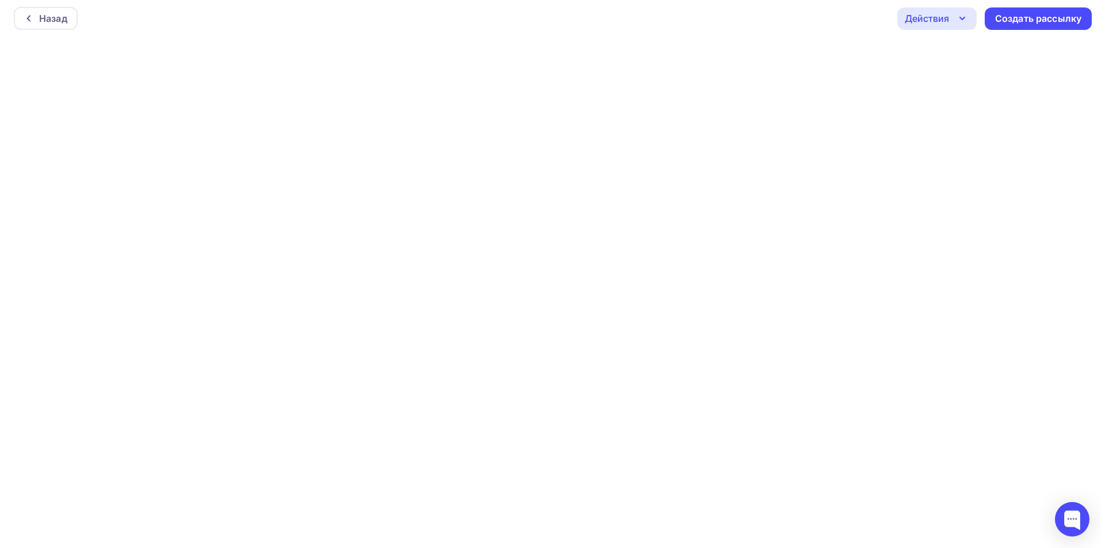
scroll to position [3, 0]
click at [35, 14] on div "Назад" at bounding box center [41, 17] width 64 height 23
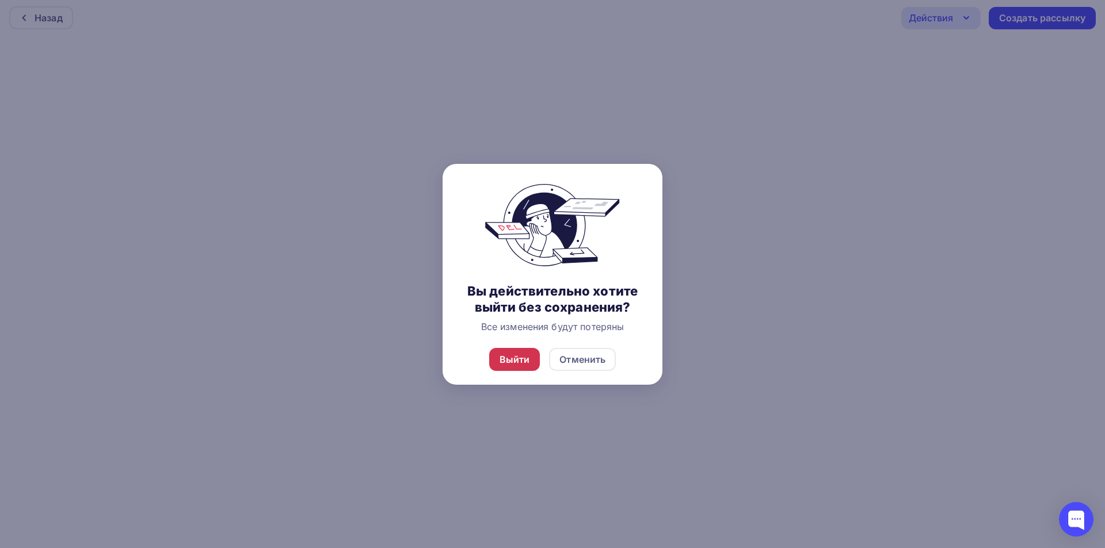
click at [524, 358] on div "Выйти" at bounding box center [514, 360] width 30 height 14
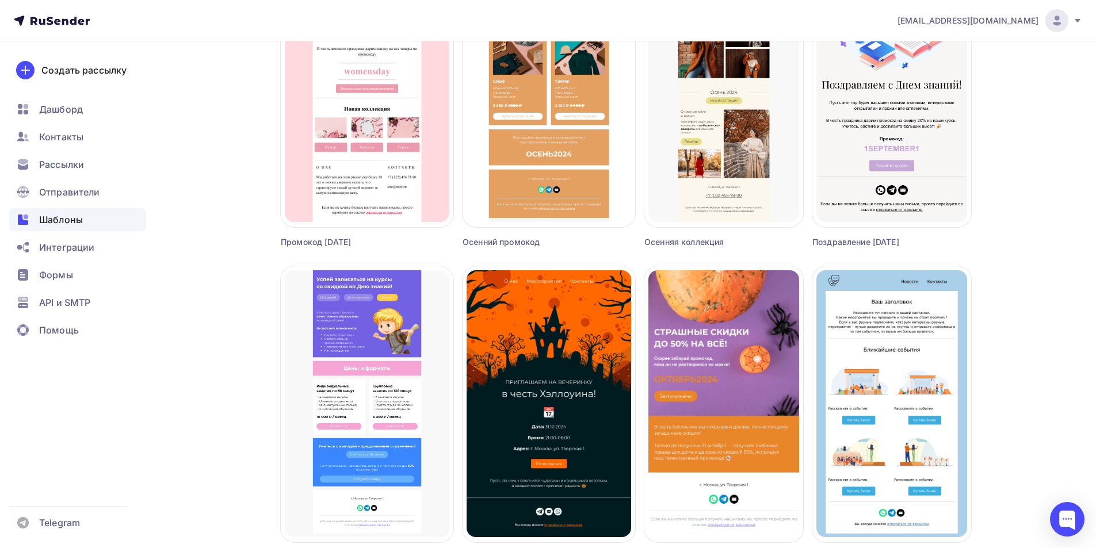
scroll to position [825, 0]
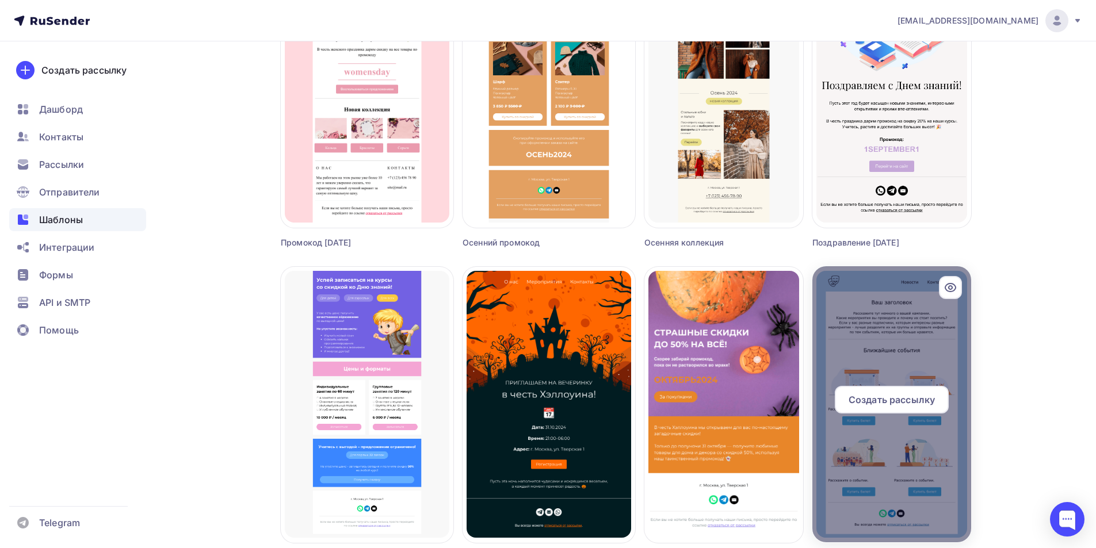
click at [913, 401] on span "Создать рассылку" at bounding box center [892, 400] width 86 height 14
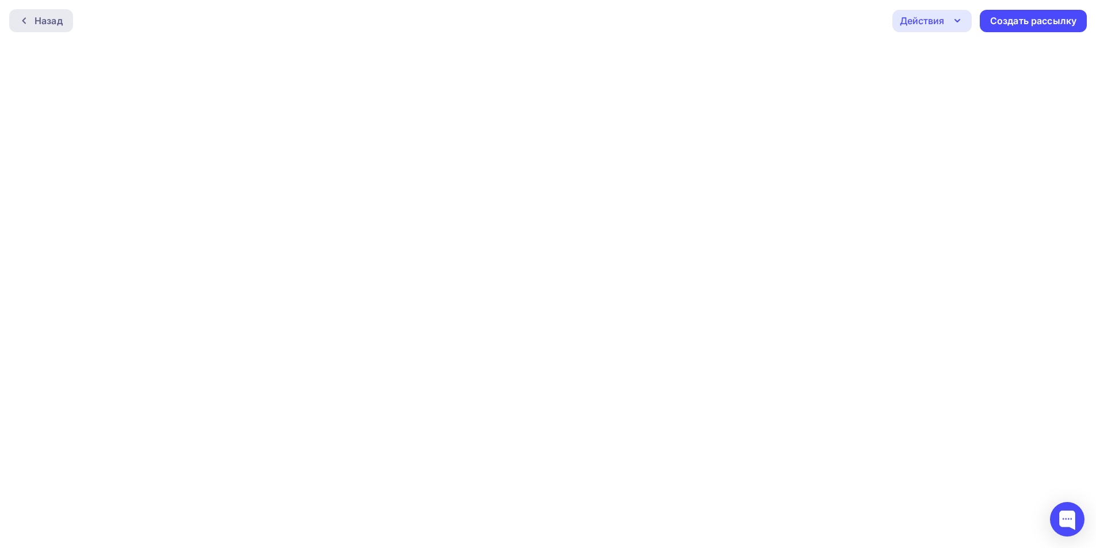
click at [47, 18] on div "Назад" at bounding box center [49, 21] width 28 height 14
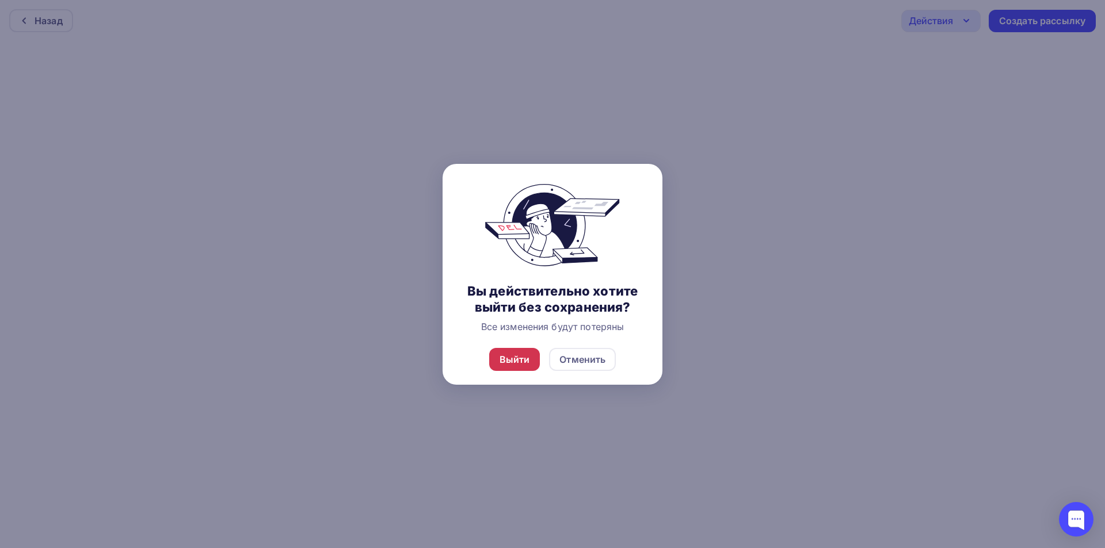
click at [507, 364] on div "Выйти" at bounding box center [514, 360] width 30 height 14
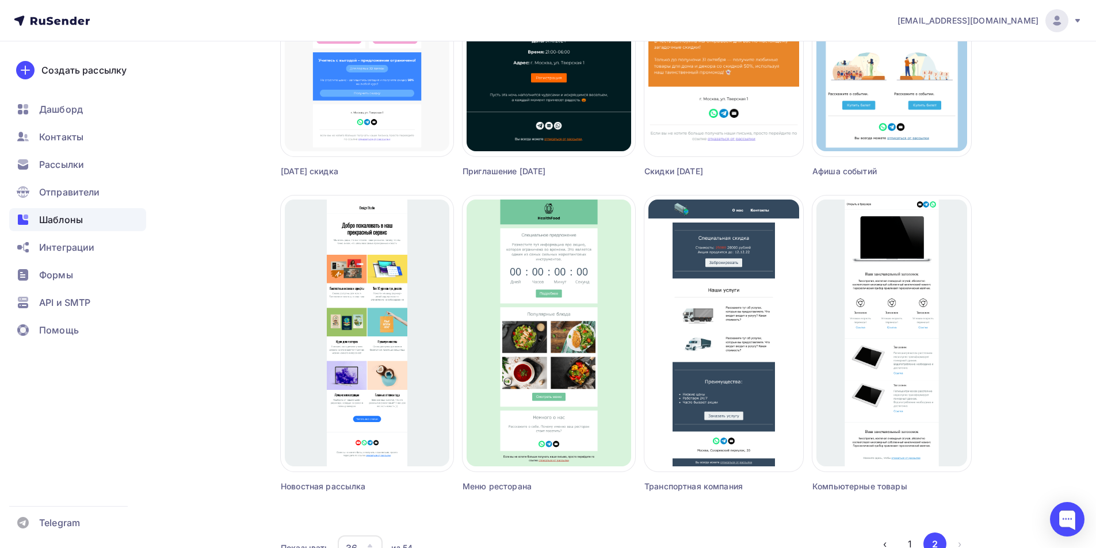
scroll to position [1285, 0]
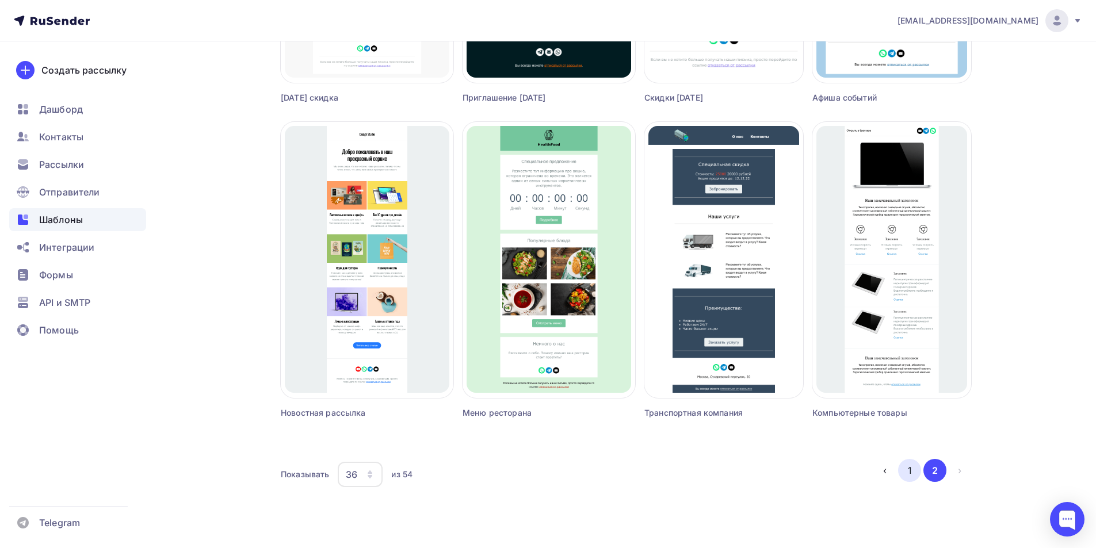
click at [914, 465] on button "1" at bounding box center [909, 470] width 23 height 23
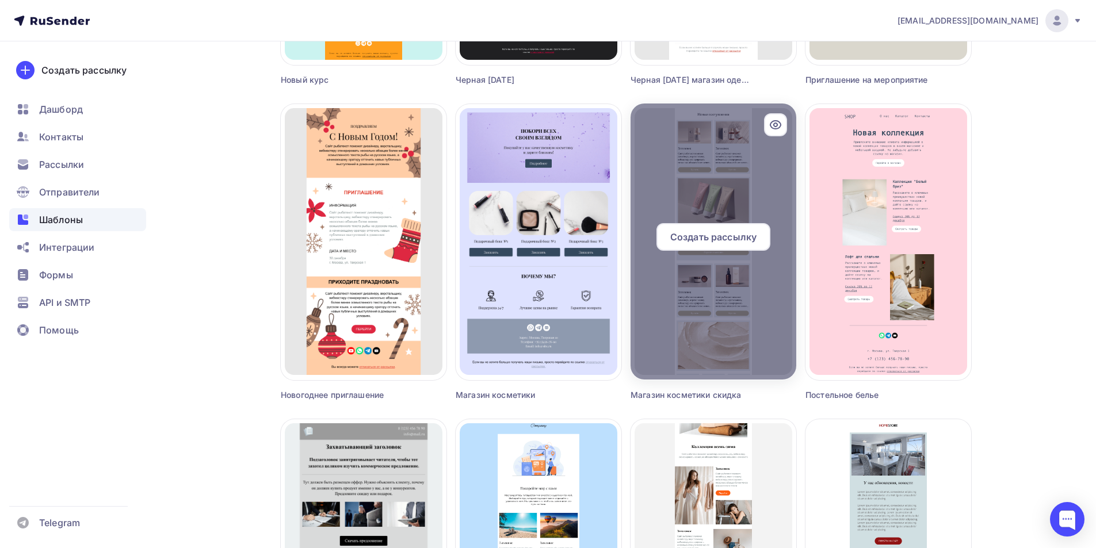
scroll to position [1573, 0]
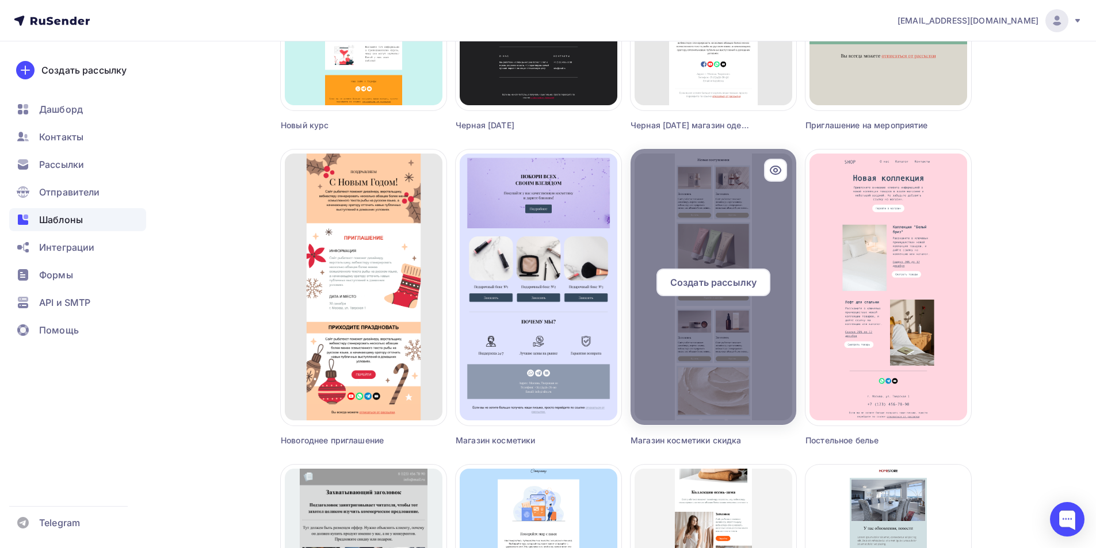
click at [734, 285] on span "Создать рассылку" at bounding box center [713, 283] width 86 height 14
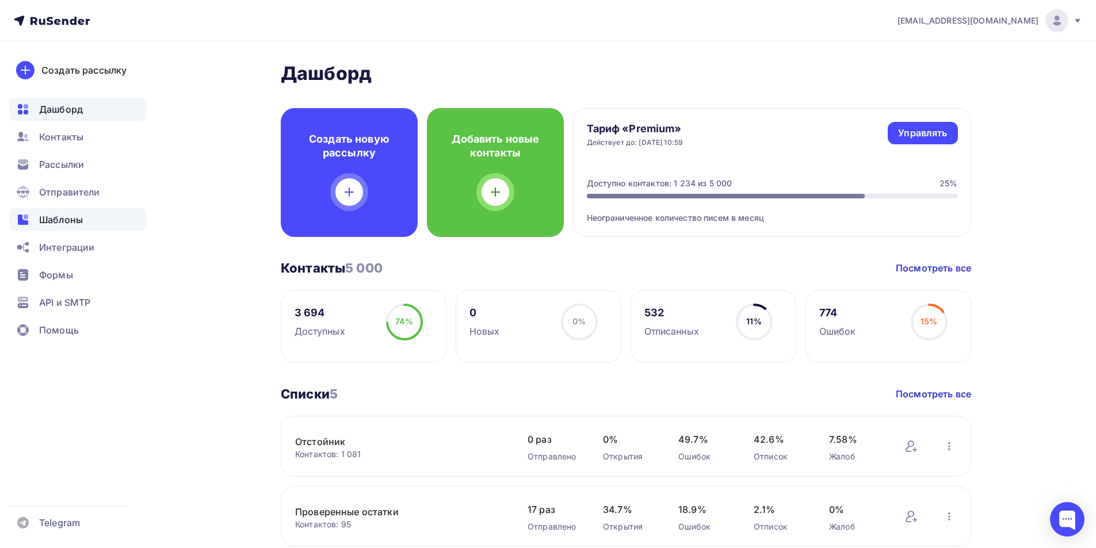
click at [51, 219] on span "Шаблоны" at bounding box center [61, 220] width 44 height 14
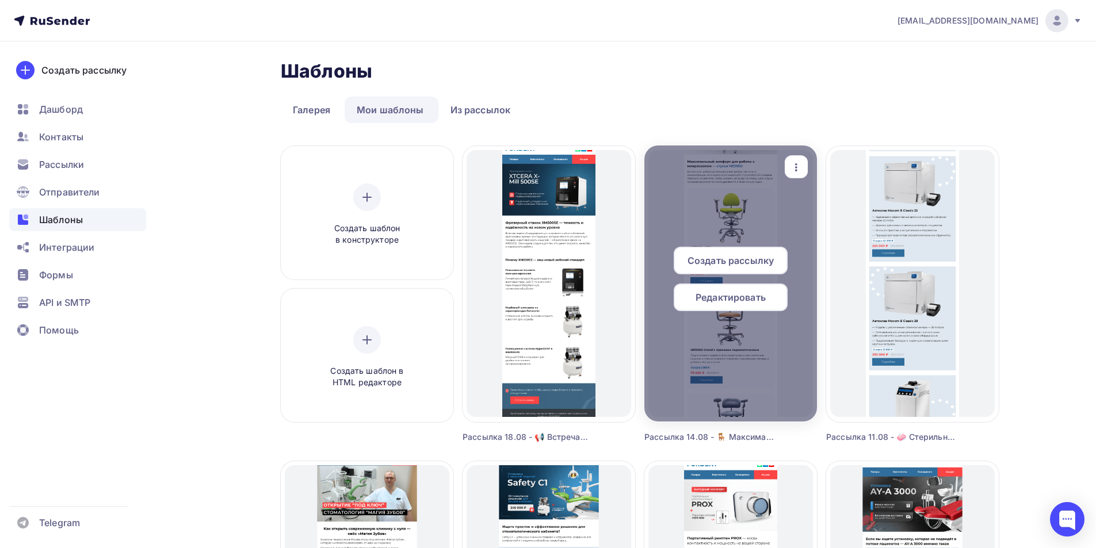
click at [722, 297] on span "Редактировать" at bounding box center [731, 298] width 70 height 14
